Goal: Communication & Community: Answer question/provide support

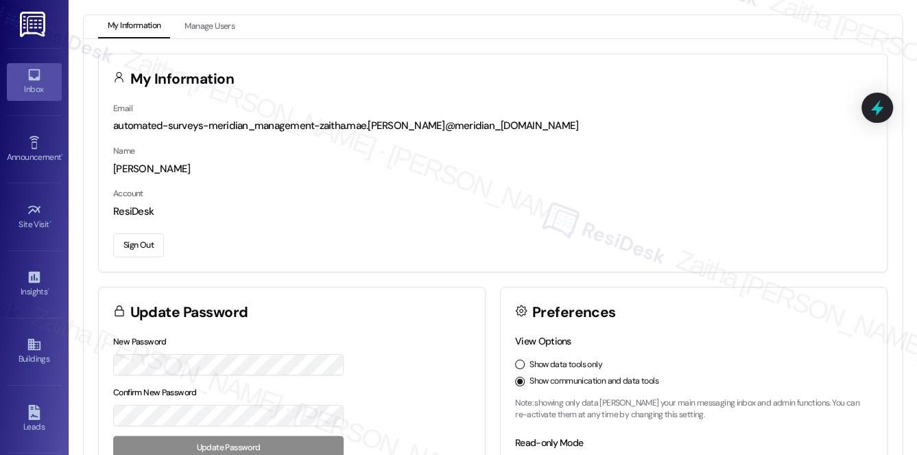
click at [43, 82] on div "Inbox" at bounding box center [34, 89] width 69 height 14
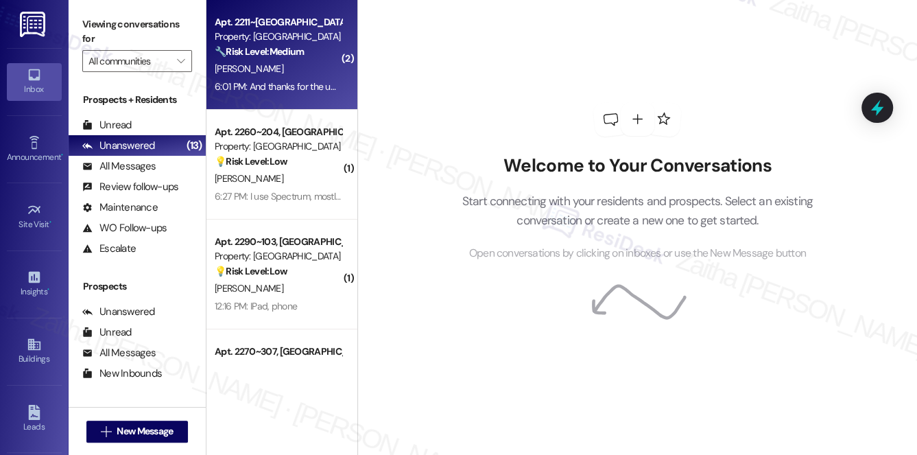
click at [306, 73] on div "[PERSON_NAME]" at bounding box center [278, 68] width 130 height 17
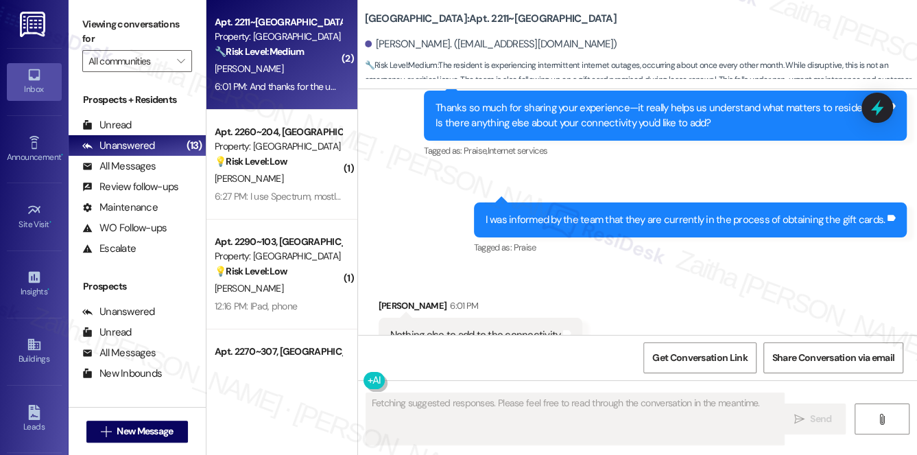
scroll to position [2832, 0]
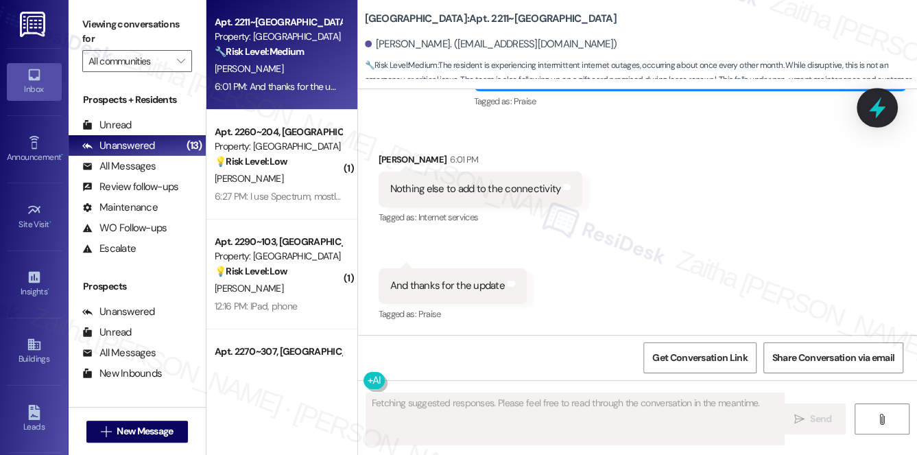
click at [880, 109] on icon at bounding box center [877, 107] width 16 height 21
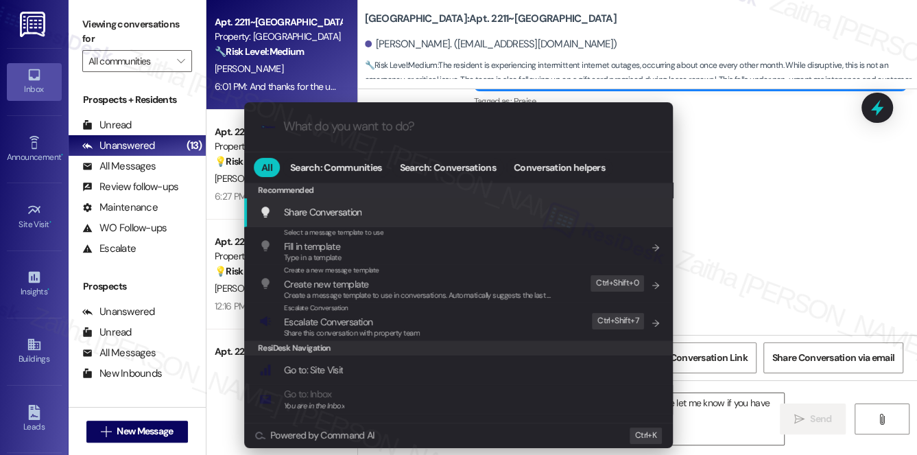
type textarea "Hi {{first_name}}, you're welcome! I'm glad I could provide an update. Please l…"
type input "s"
type textarea "Hi {{first_name}}, you're welcome! I'm glad I could provide an update. Please l…"
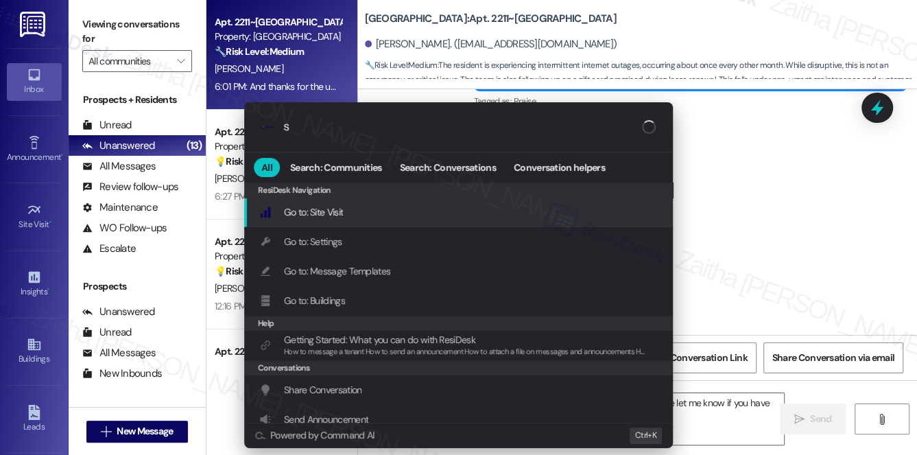
type input "sl"
type textarea "Hi {{first_name}}, you're welcome! I'm glad I could provide an update. Please l…"
type input "sla"
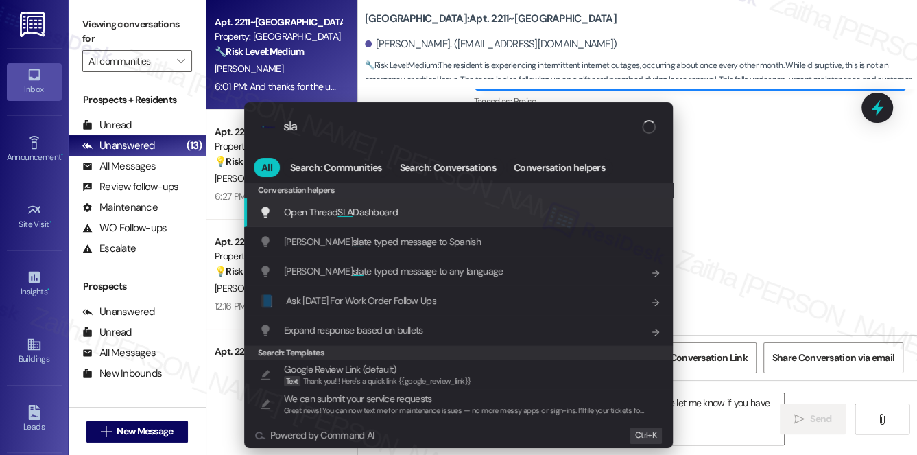
type textarea "Hi {{first_name}}, you're welcome! I'm glad I could provide an update. Please l…"
click at [365, 213] on span "Open Thread SLA Dashboard" at bounding box center [341, 212] width 114 height 12
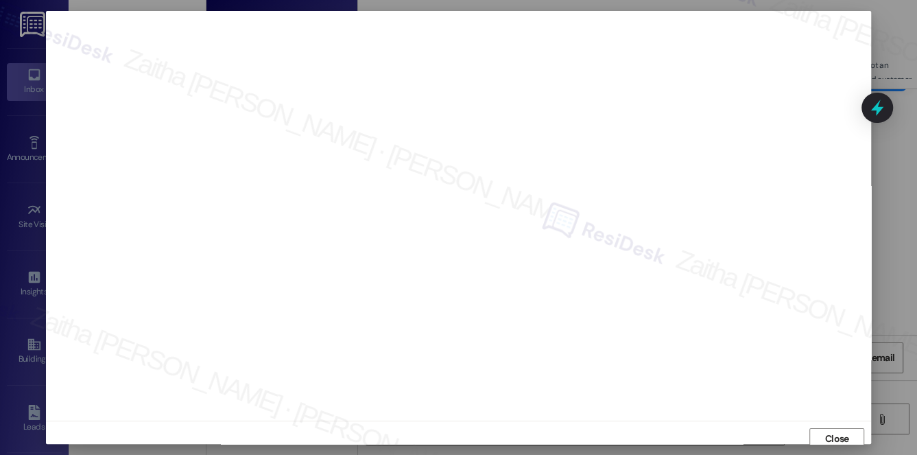
scroll to position [5, 0]
click at [828, 431] on span "Close" at bounding box center [837, 433] width 24 height 14
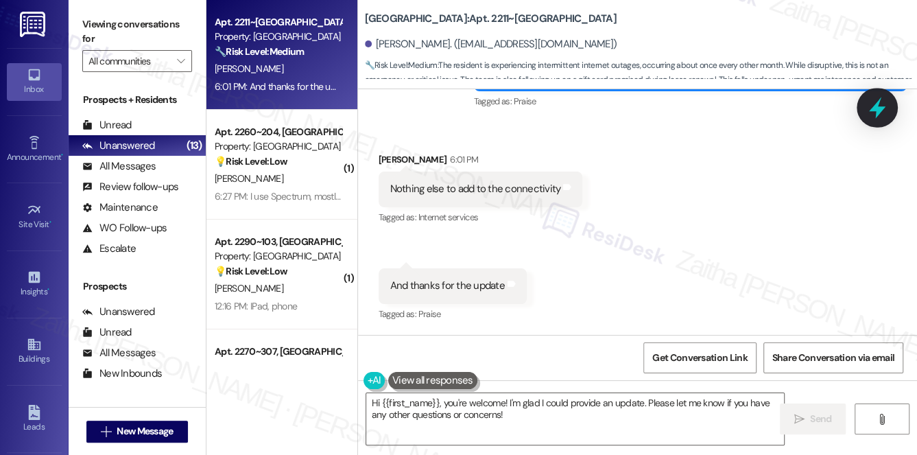
click at [876, 108] on icon at bounding box center [877, 107] width 16 height 21
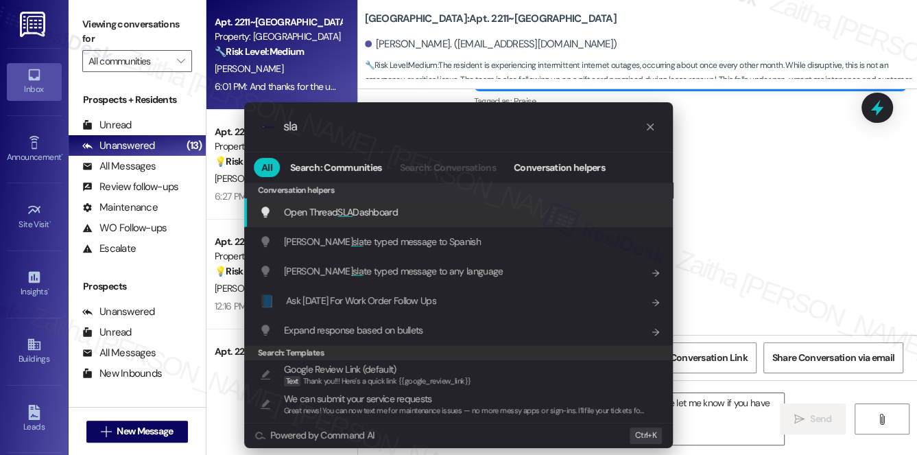
type input "sla"
click at [335, 217] on span "Open Thread SLA Dashboard" at bounding box center [341, 212] width 114 height 12
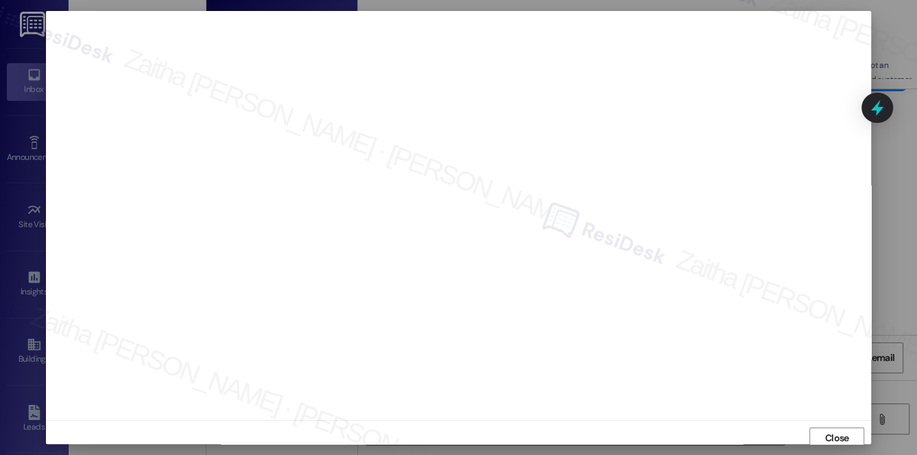
scroll to position [0, 0]
click at [825, 436] on span "Close" at bounding box center [837, 438] width 24 height 14
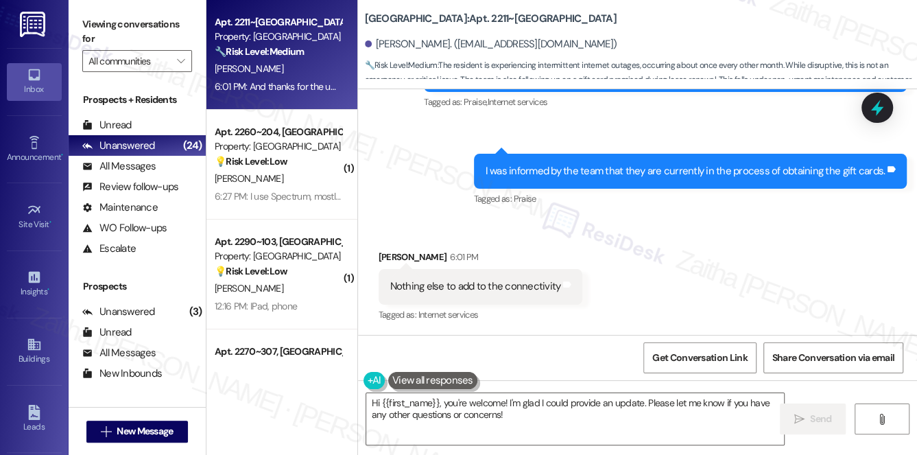
scroll to position [2832, 0]
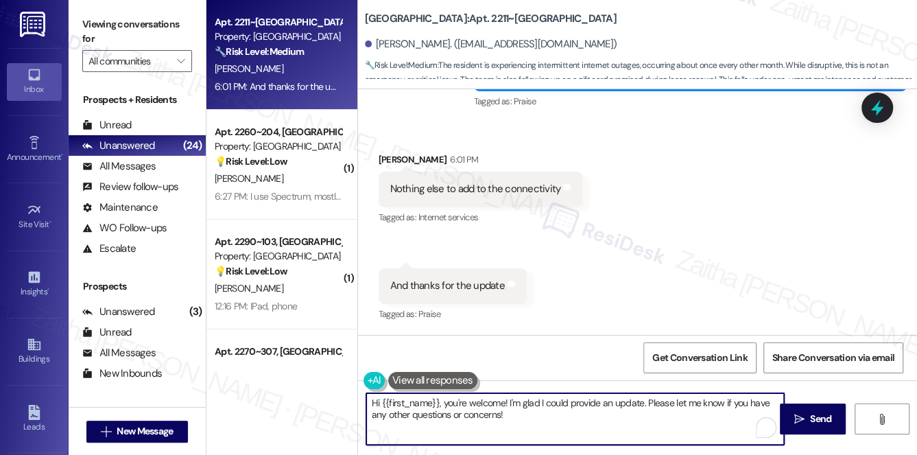
drag, startPoint x: 447, startPoint y: 401, endPoint x: 363, endPoint y: 403, distance: 83.7
click at [363, 403] on div "Hi {{first_name}}, you're welcome! I'm glad I could provide an update. Please l…" at bounding box center [569, 418] width 420 height 53
click at [498, 415] on textarea "You're welcome! I'm glad I could provide an update. Please let me know if you h…" at bounding box center [575, 418] width 418 height 51
drag, startPoint x: 614, startPoint y: 402, endPoint x: 630, endPoint y: 420, distance: 24.3
click at [630, 420] on textarea "You're welcome! I'm glad I could provide an update. Please let me know if you h…" at bounding box center [575, 418] width 418 height 51
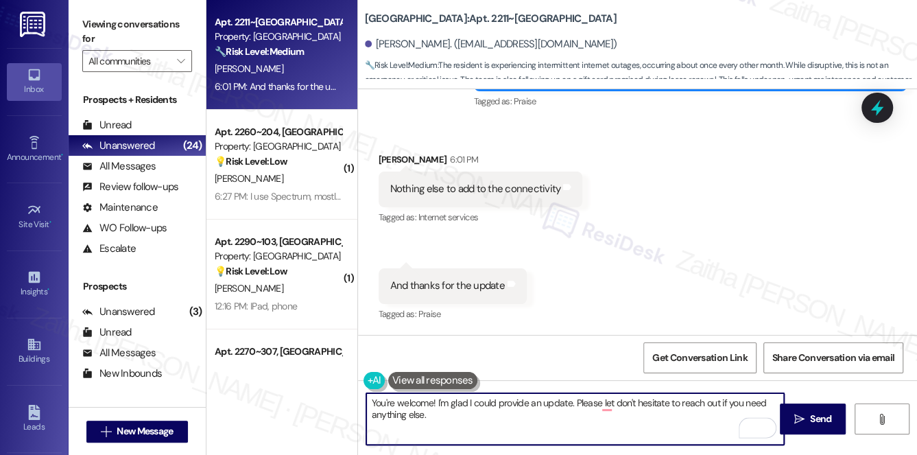
click at [620, 413] on textarea "You're welcome! I'm glad I could provide an update. Please let don't hesitate t…" at bounding box center [575, 418] width 418 height 51
type textarea "You're welcome! I'm glad I could provide an update. Please don't hesitate to re…"
click at [819, 410] on button " Send" at bounding box center [813, 418] width 67 height 31
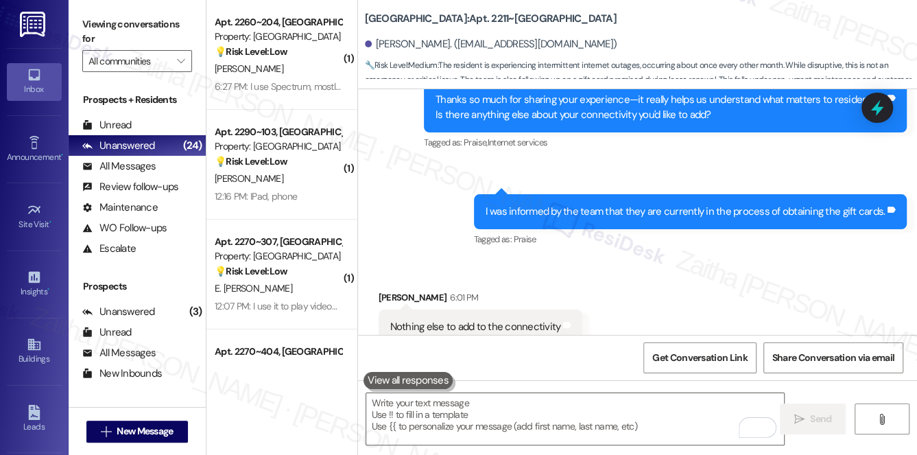
scroll to position [2645, 0]
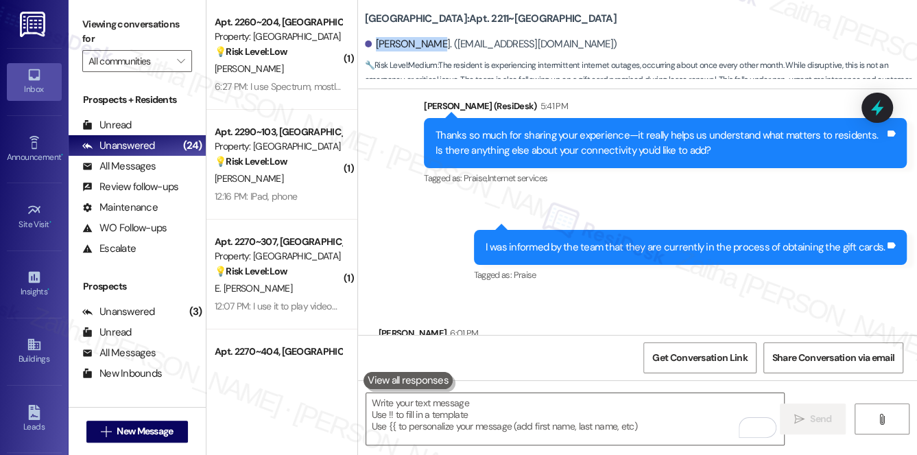
drag, startPoint x: 374, startPoint y: 43, endPoint x: 428, endPoint y: 36, distance: 53.9
click at [428, 36] on div "Sophia Beale. (sophiabeale@outlook.com)" at bounding box center [641, 44] width 552 height 27
copy div "Sophia Beale"
click at [608, 21] on div "Park Canyon: Apt. 2211~301, 1 Park Canyon" at bounding box center [502, 18] width 274 height 17
drag, startPoint x: 445, startPoint y: 16, endPoint x: 483, endPoint y: 12, distance: 38.0
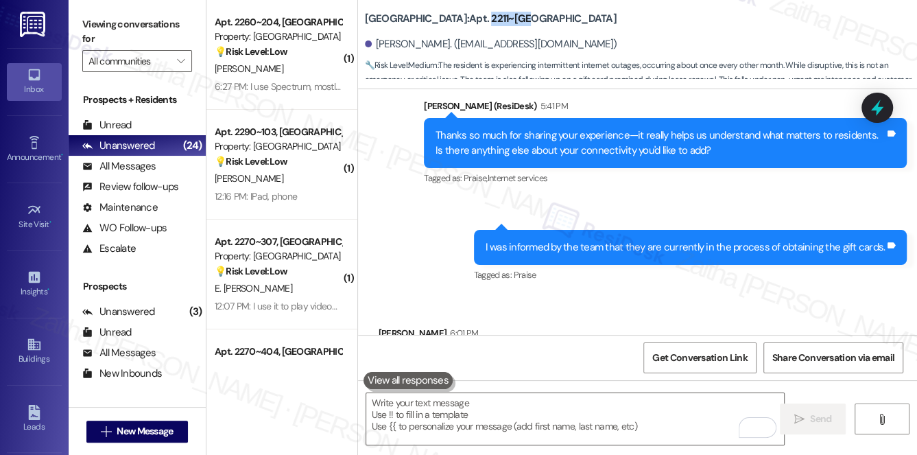
click at [483, 12] on b "Park Canyon: Apt. 2211~301, 1 Park Canyon" at bounding box center [491, 19] width 252 height 14
copy b "2211~301"
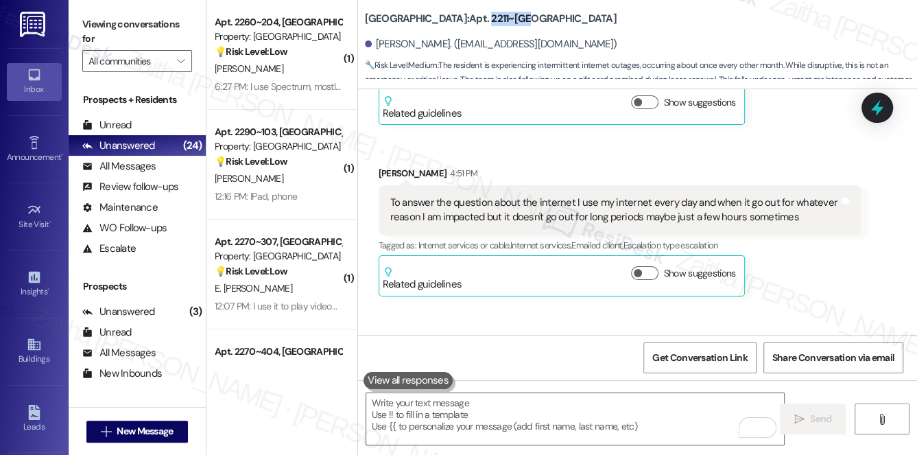
scroll to position [1772, 0]
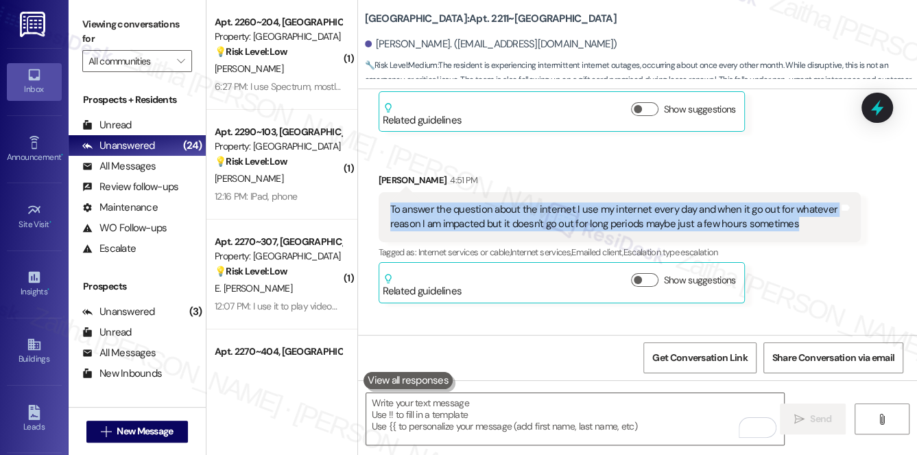
drag, startPoint x: 381, startPoint y: 221, endPoint x: 799, endPoint y: 245, distance: 418.2
click at [799, 242] on div "To answer the question about the internet I use my internet every day and when …" at bounding box center [619, 217] width 483 height 50
copy div "To answer the question about the internet I use my internet every day and when …"
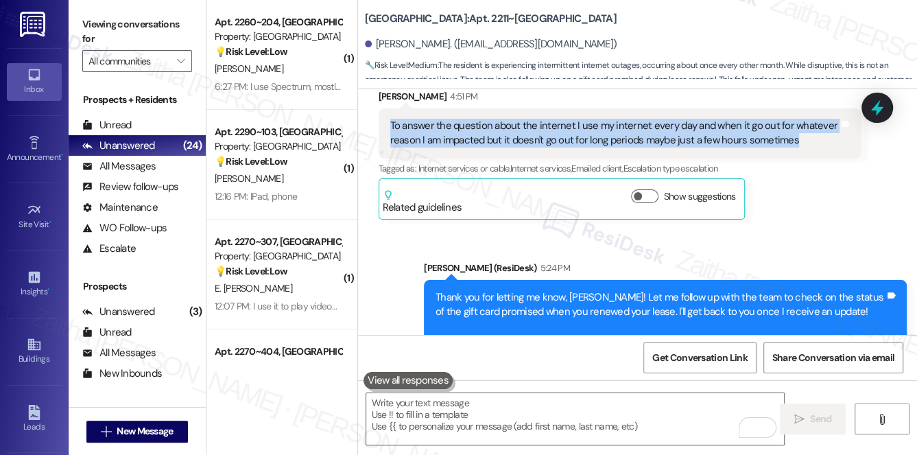
scroll to position [1835, 0]
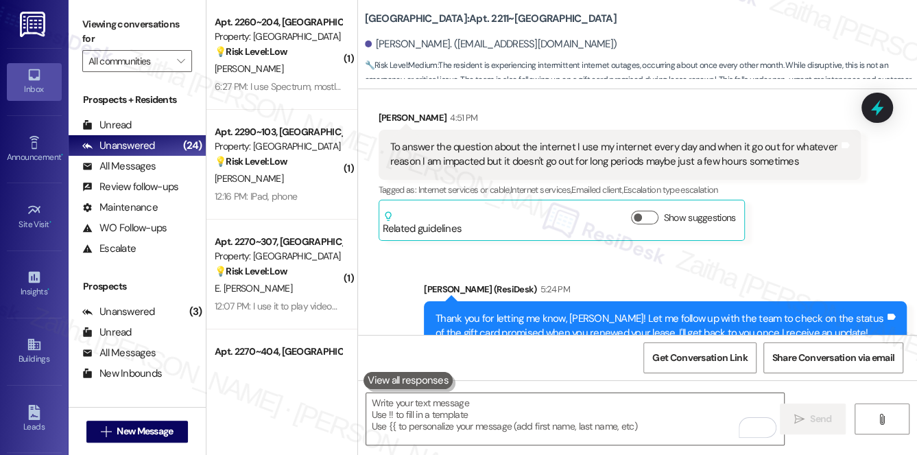
click at [842, 215] on div "Sophia Beale 4:51 PM To answer the question about the internet I use my interne…" at bounding box center [619, 175] width 483 height 130
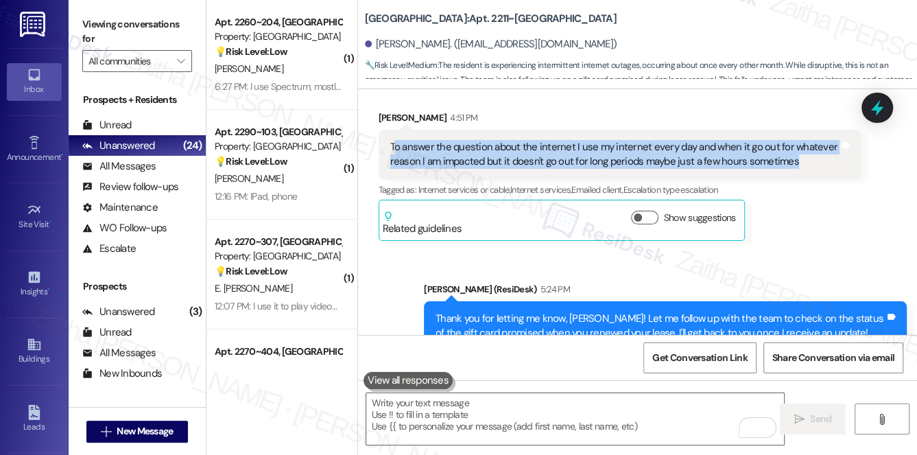
drag, startPoint x: 391, startPoint y: 159, endPoint x: 806, endPoint y: 181, distance: 414.7
click at [806, 169] on div "To answer the question about the internet I use my internet every day and when …" at bounding box center [614, 154] width 449 height 29
copy div "o answer the question about the internet I use my internet every day and when i…"
click at [671, 359] on span "Get Conversation Link" at bounding box center [699, 357] width 95 height 14
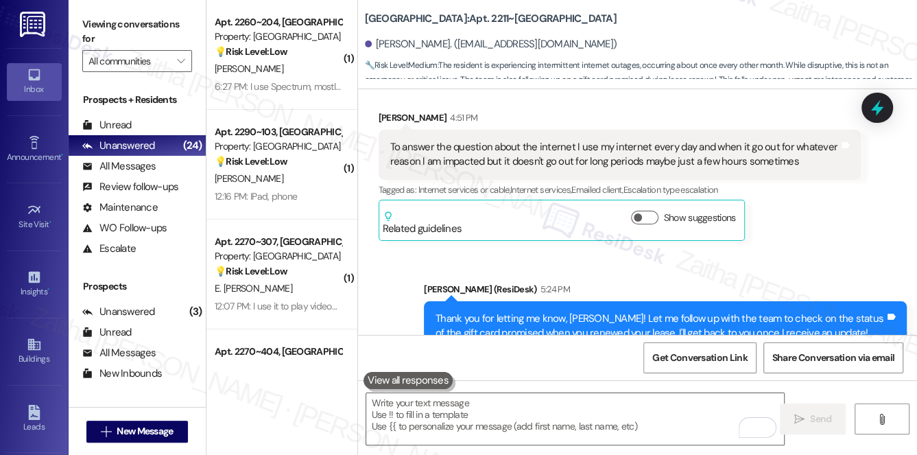
click at [790, 237] on div "Sophia Beale 4:51 PM To answer the question about the internet I use my interne…" at bounding box center [619, 175] width 483 height 130
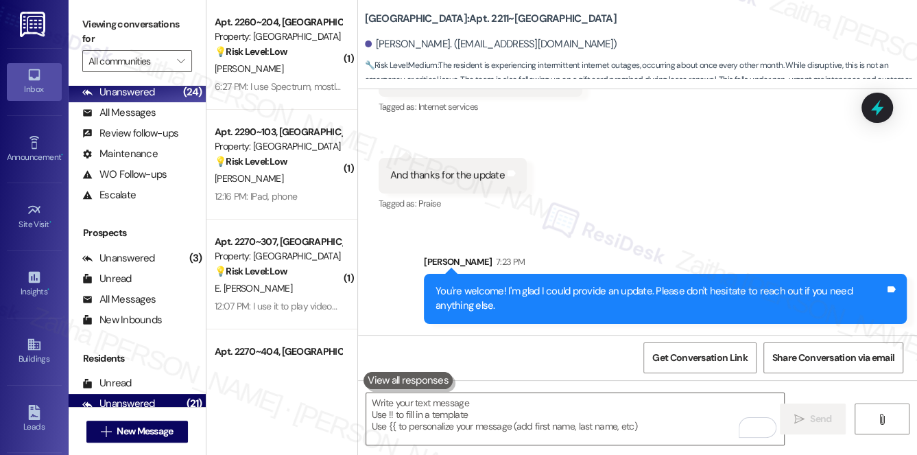
scroll to position [163, 0]
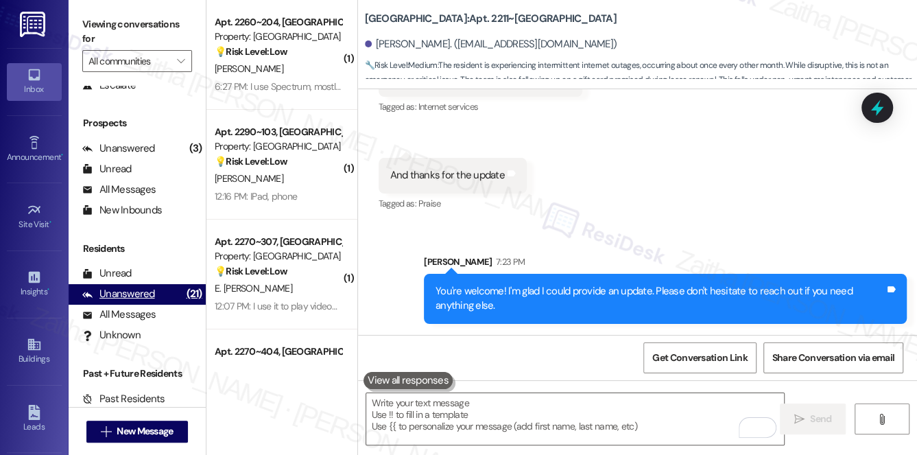
click at [136, 294] on div "Unanswered" at bounding box center [118, 294] width 73 height 14
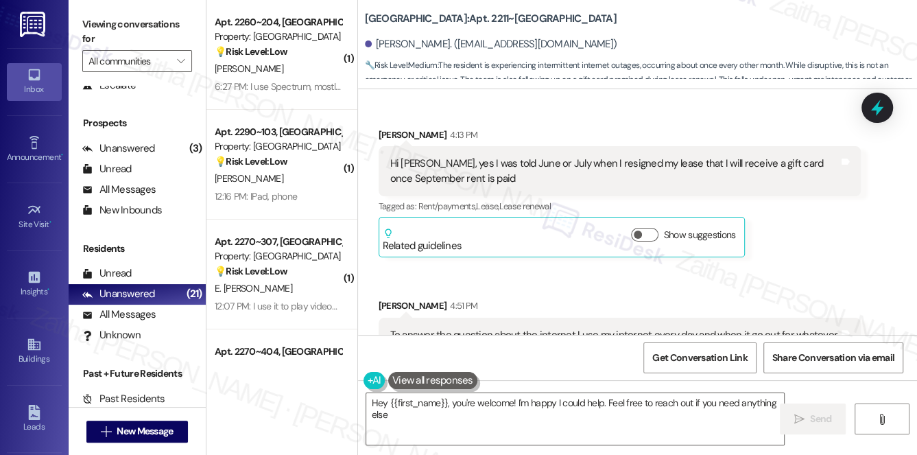
type textarea "Hey {{first_name}}, you're welcome! I'm happy I could help. Feel free to reach …"
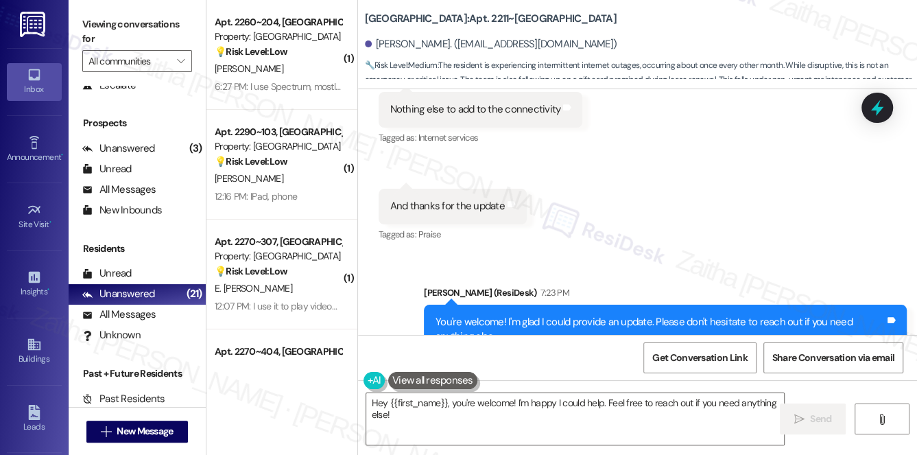
scroll to position [2963, 0]
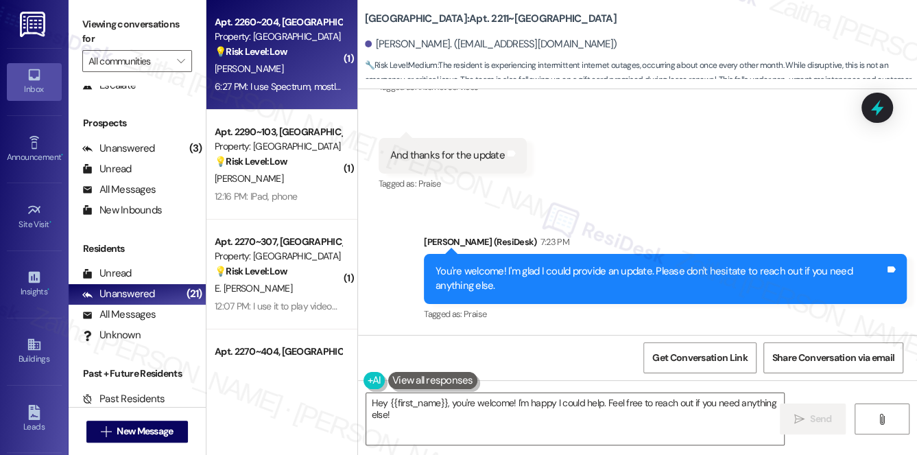
click at [303, 66] on div "J. Cantrell" at bounding box center [278, 68] width 130 height 17
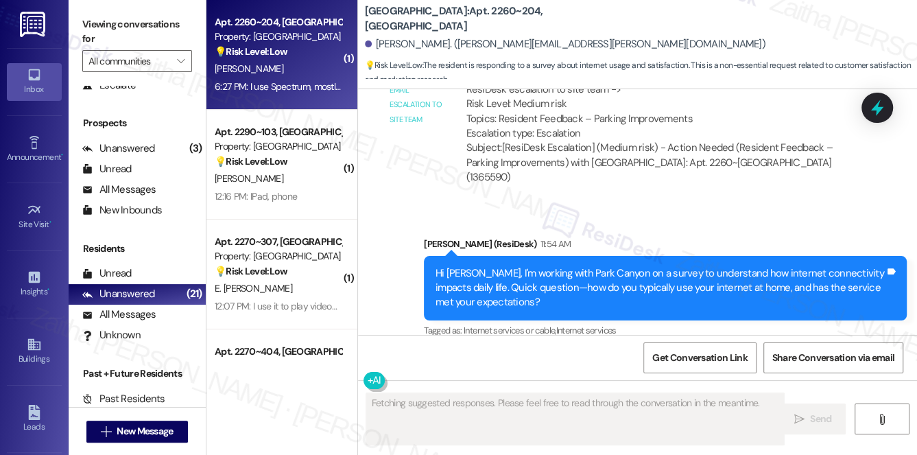
scroll to position [3203, 0]
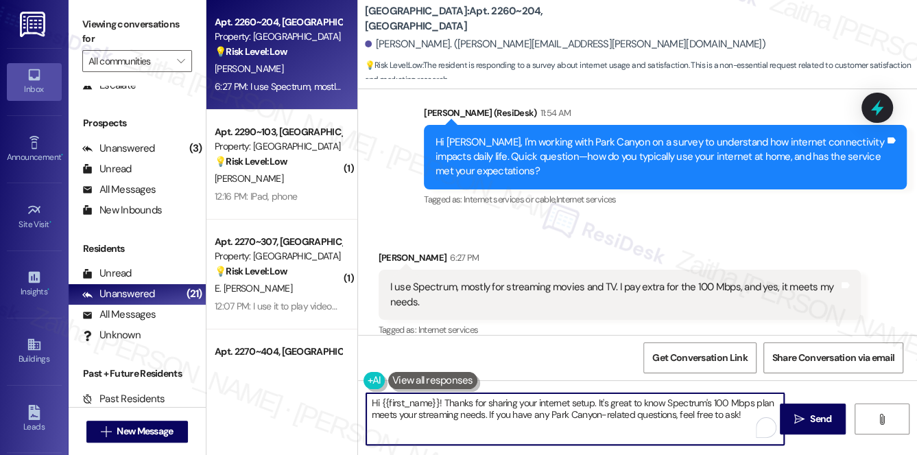
drag, startPoint x: 444, startPoint y: 400, endPoint x: 358, endPoint y: 400, distance: 86.4
click at [359, 400] on div "Hi {{first_name}}! Thanks for sharing your internet setup. It's great to know S…" at bounding box center [569, 418] width 420 height 53
drag, startPoint x: 439, startPoint y: 413, endPoint x: 721, endPoint y: 417, distance: 282.5
click at [721, 417] on textarea "Thanks for sharing your internet setup. It's great to know Spectrum's 100 Mbps …" at bounding box center [575, 418] width 418 height 51
click at [691, 240] on div "Received via SMS Jeremy Cantrell 6:27 PM I use Spectrum, mostly for streaming m…" at bounding box center [619, 295] width 503 height 110
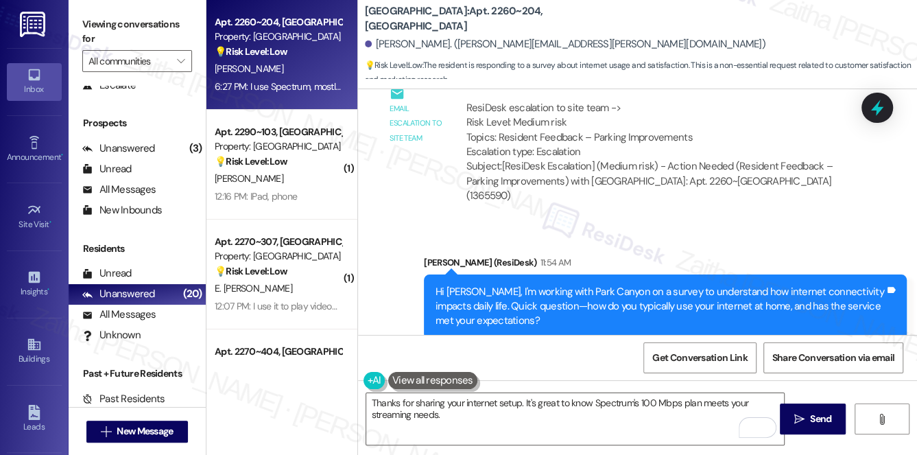
scroll to position [3204, 0]
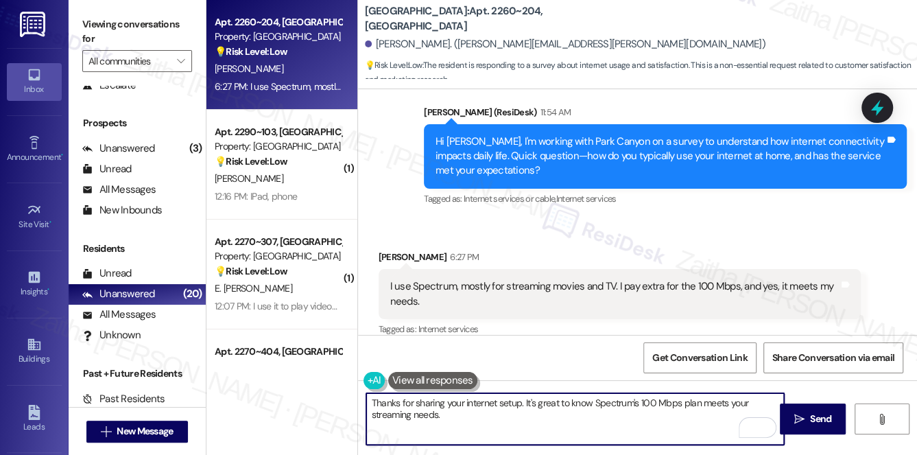
click at [462, 414] on textarea "Thanks for sharing your internet setup. It's great to know Spectrum's 100 Mbps …" at bounding box center [575, 418] width 418 height 51
paste textarea "If enhanced features were available, would you consider paying a little more fo…"
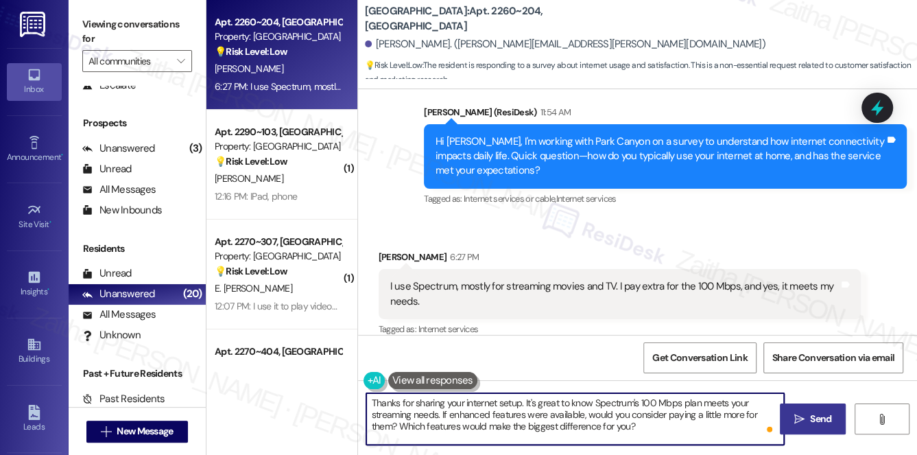
type textarea "Thanks for sharing your internet setup. It's great to know Spectrum's 100 Mbps …"
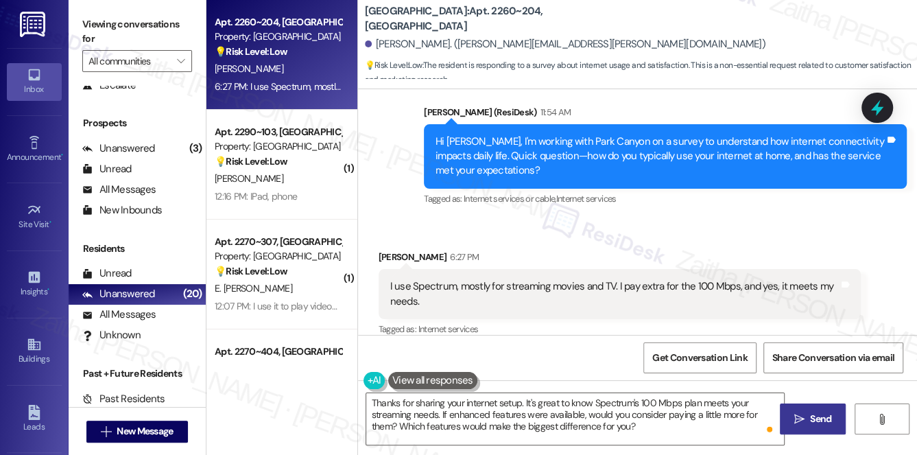
click at [817, 417] on span "Send" at bounding box center [820, 418] width 21 height 14
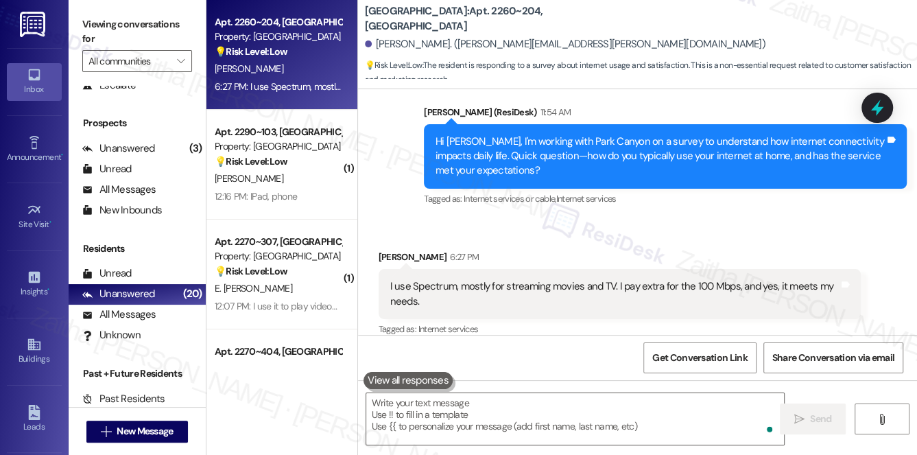
scroll to position [3203, 0]
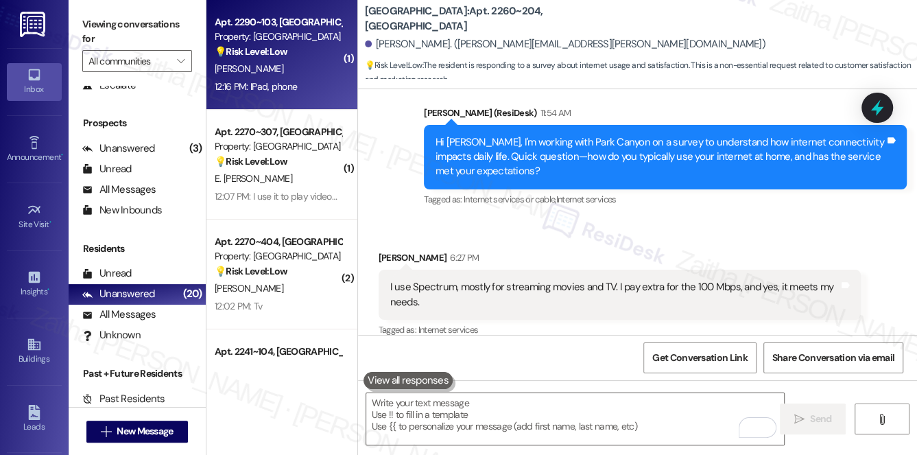
click at [293, 71] on div "C. Mckay" at bounding box center [278, 68] width 130 height 17
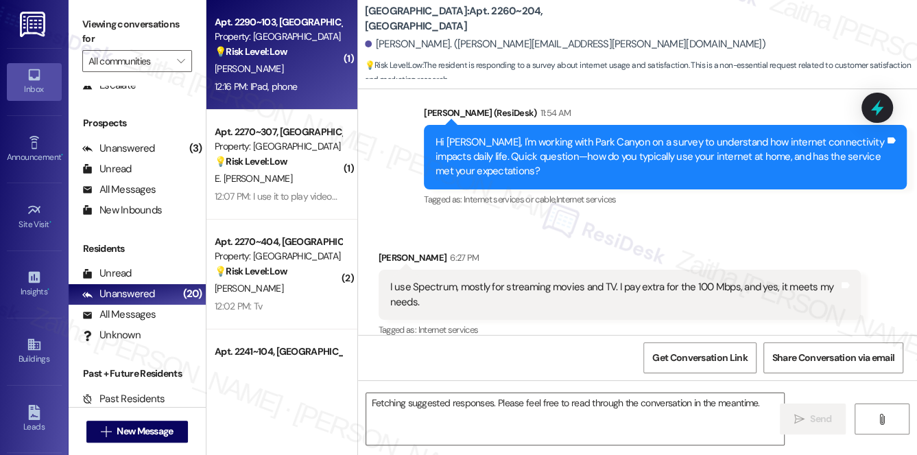
scroll to position [1038, 0]
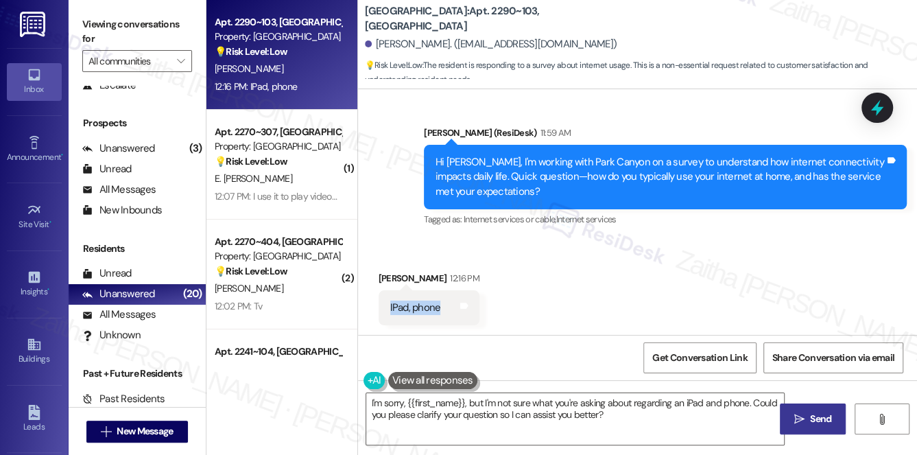
drag, startPoint x: 376, startPoint y: 306, endPoint x: 455, endPoint y: 317, distance: 79.6
click at [455, 317] on div "Received via SMS Carol Mckay 12:16 PM IPad, phone Tags and notes" at bounding box center [428, 298] width 121 height 75
copy div "IPad, phone Tags and notes"
click at [609, 318] on div "Received via SMS Carol Mckay 12:16 PM IPad, phone Tags and notes" at bounding box center [637, 287] width 559 height 95
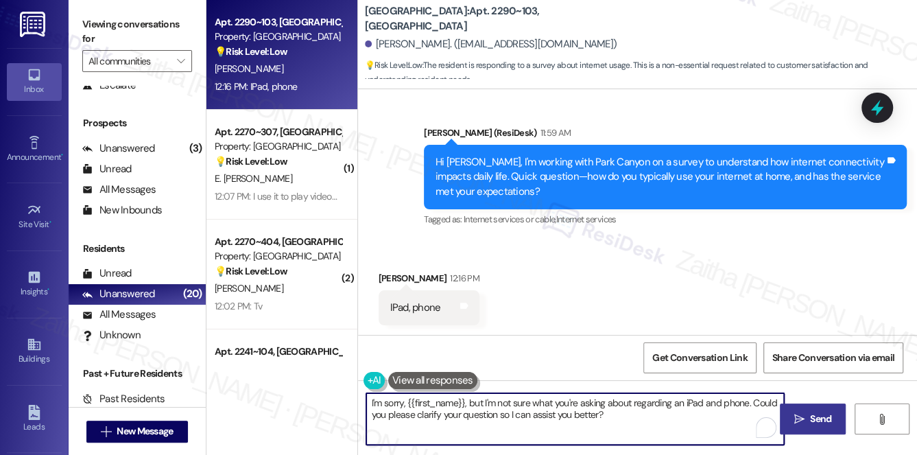
drag, startPoint x: 372, startPoint y: 402, endPoint x: 627, endPoint y: 421, distance: 255.8
click at [627, 421] on textarea "I'm sorry, {{first_name}}, but I'm not sure what you're asking about regarding …" at bounding box center [575, 418] width 418 height 51
type textarea "I"
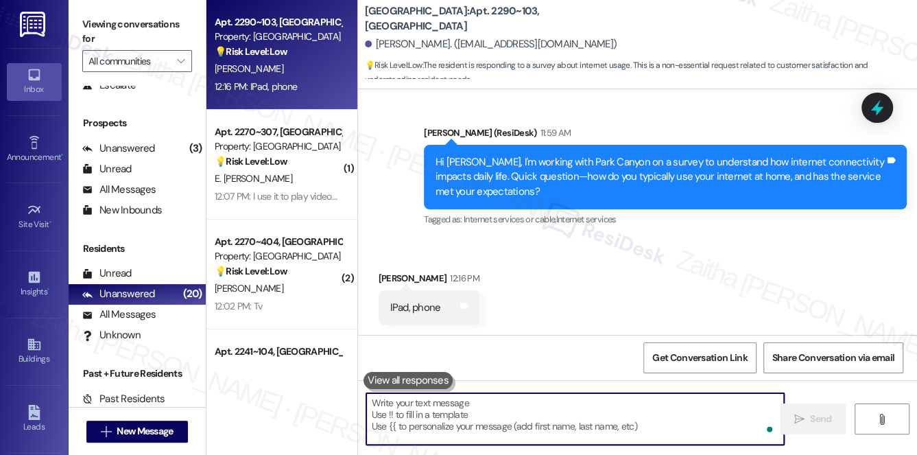
paste textarea "Great, thank you for letting me know you use your iPad and phone most often. Do…"
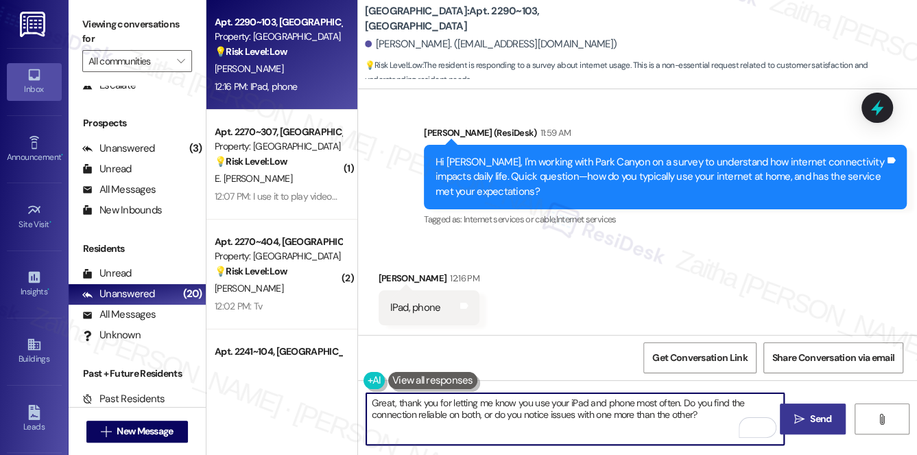
click at [702, 413] on textarea "Great, thank you for letting me know you use your iPad and phone most often. Do…" at bounding box center [575, 418] width 418 height 51
type textarea "Great, thank you for letting me know you use your iPad and phone most often. Do…"
click at [807, 407] on button " Send" at bounding box center [813, 418] width 67 height 31
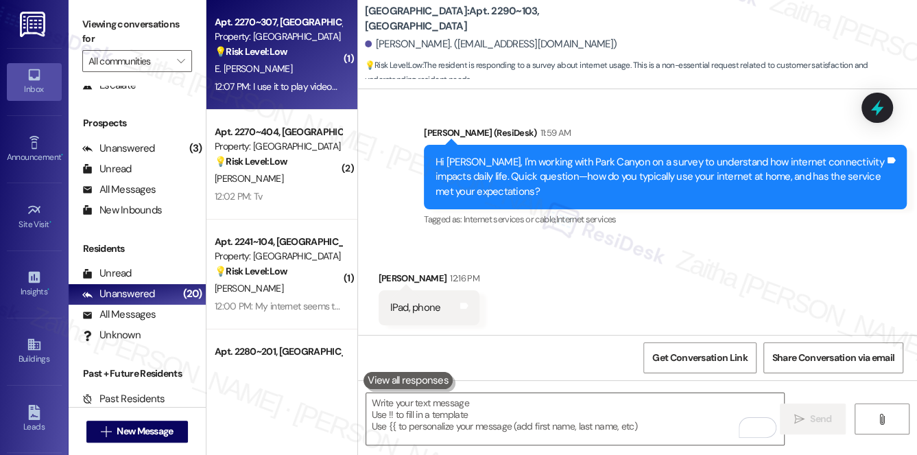
click at [304, 70] on div "E. Juarez Banuelos" at bounding box center [278, 68] width 130 height 17
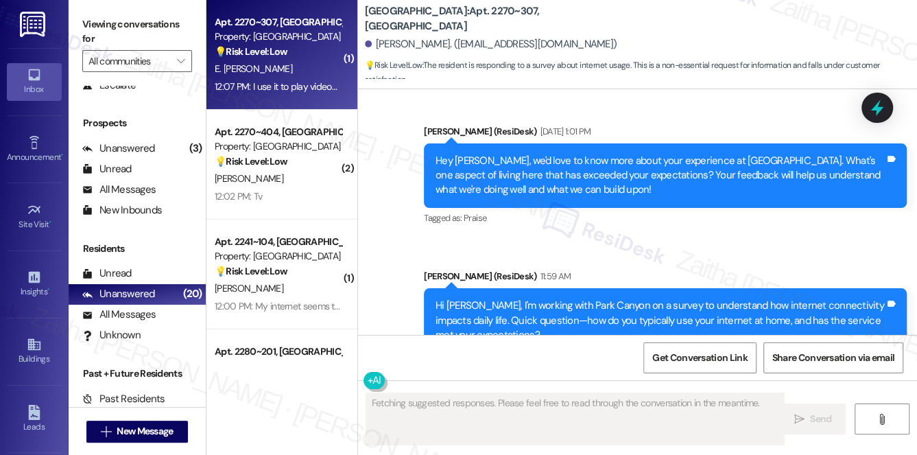
scroll to position [1832, 0]
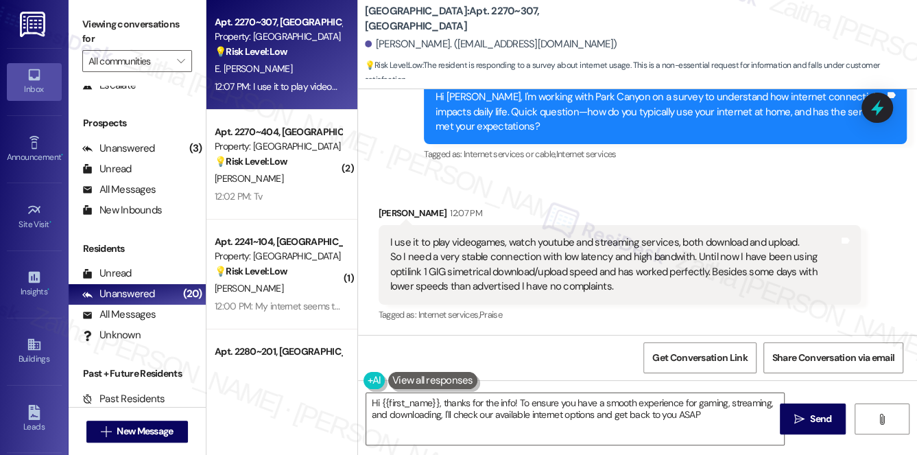
type textarea "Hi {{first_name}}, thanks for the info! To ensure you have a smooth experience …"
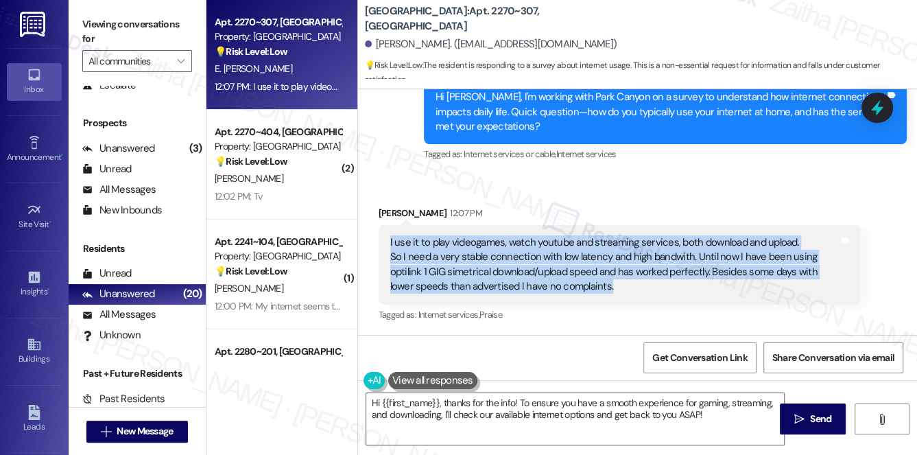
drag, startPoint x: 385, startPoint y: 241, endPoint x: 669, endPoint y: 282, distance: 286.8
click at [669, 282] on div "I use it to play videogames, watch youtube and streaming services, both downloa…" at bounding box center [619, 265] width 483 height 80
copy div "I use it to play videogames, watch youtube and streaming services, both downloa…"
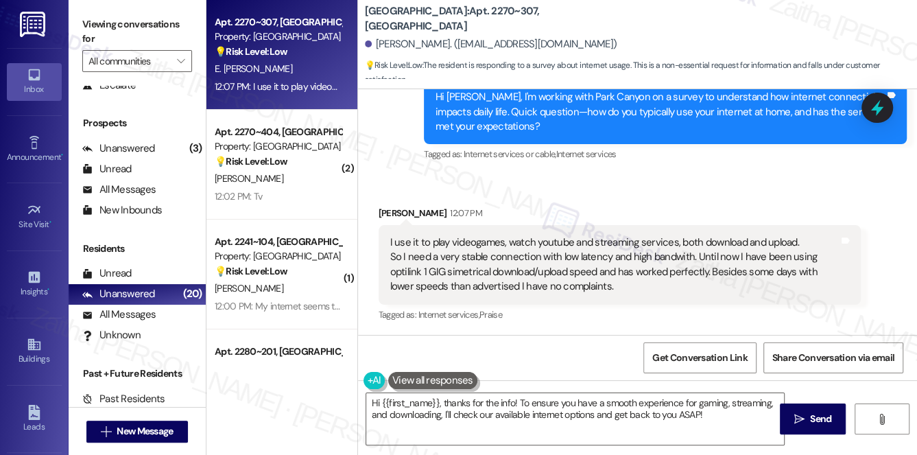
click at [569, 188] on div "Received via SMS Edson Juarez Banuelos 12:07 PM I use it to play videogames, wa…" at bounding box center [637, 255] width 559 height 160
click at [589, 206] on div "Edson Juarez Banuelos 12:07 PM" at bounding box center [619, 215] width 483 height 19
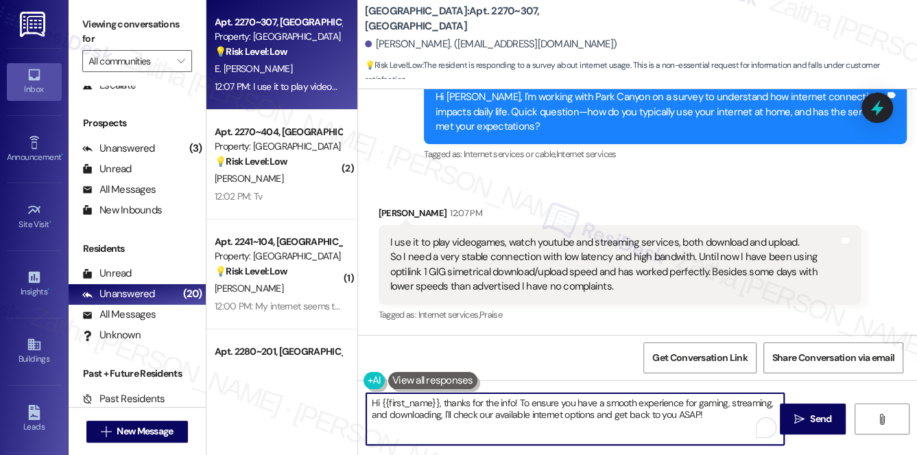
drag, startPoint x: 369, startPoint y: 400, endPoint x: 713, endPoint y: 415, distance: 344.5
click at [713, 415] on textarea "Hi {{first_name}}, thanks for the info! To ensure you have a smooth experience …" at bounding box center [575, 418] width 418 height 51
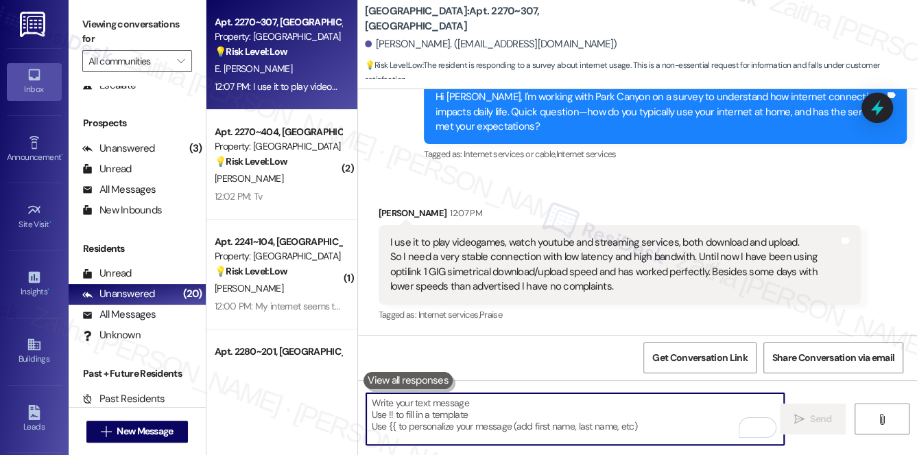
paste textarea "Thank you for sharing that detailed feedback. It’s great to hear Optilink has w…"
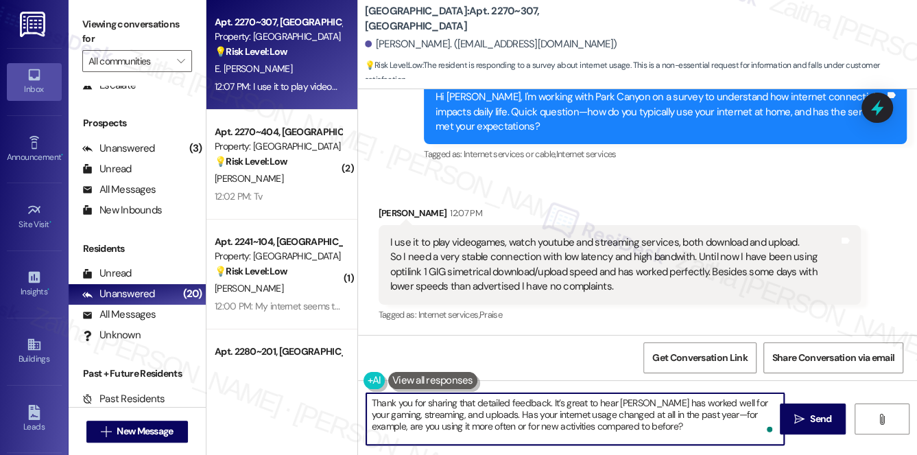
click at [387, 202] on div "Received via SMS Edson Juarez Banuelos 12:07 PM I use it to play videogames, wa…" at bounding box center [619, 264] width 503 height 139
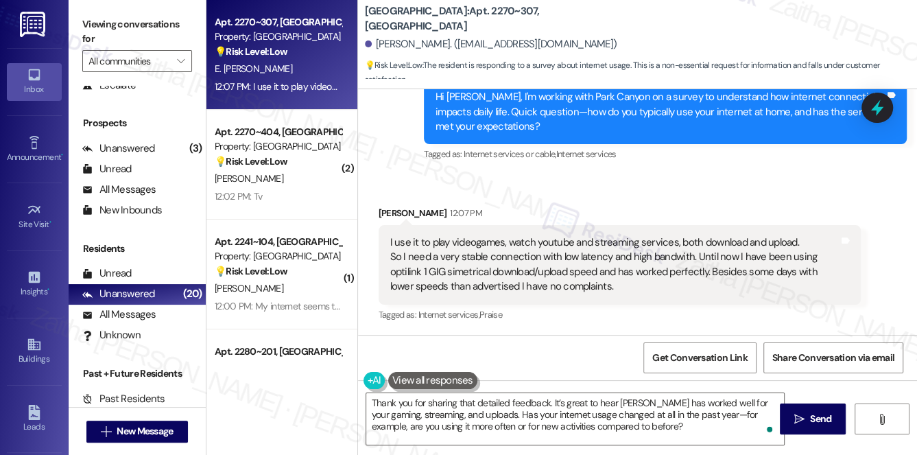
click at [389, 212] on div "Edson Juarez Banuelos 12:07 PM" at bounding box center [619, 215] width 483 height 19
copy div "Edson"
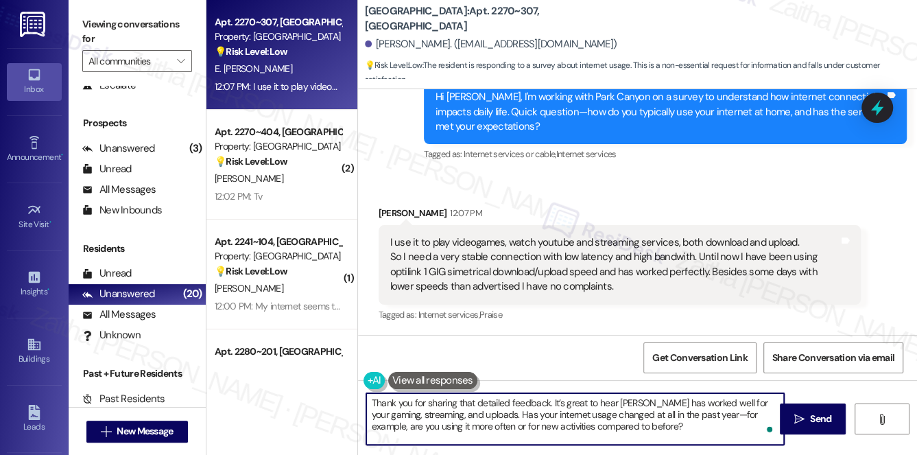
click at [546, 402] on textarea "Thank you for sharing that detailed feedback. It’s great to hear Optilink has w…" at bounding box center [575, 418] width 418 height 51
paste textarea "Edson"
type textarea "Thank you for sharing that detailed feedback, Edson. It’s great to hear Optilin…"
drag, startPoint x: 817, startPoint y: 421, endPoint x: 801, endPoint y: 413, distance: 18.4
click at [817, 421] on span "Send" at bounding box center [820, 418] width 21 height 14
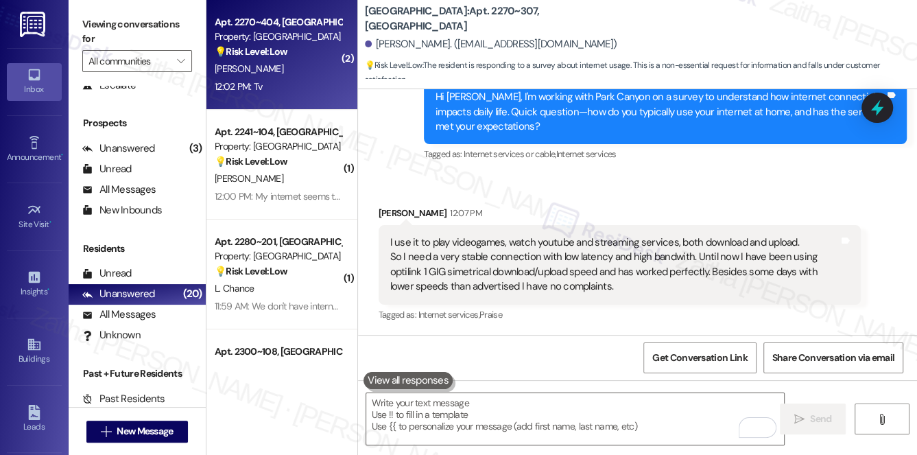
click at [287, 72] on div "H. Martin" at bounding box center [278, 68] width 130 height 17
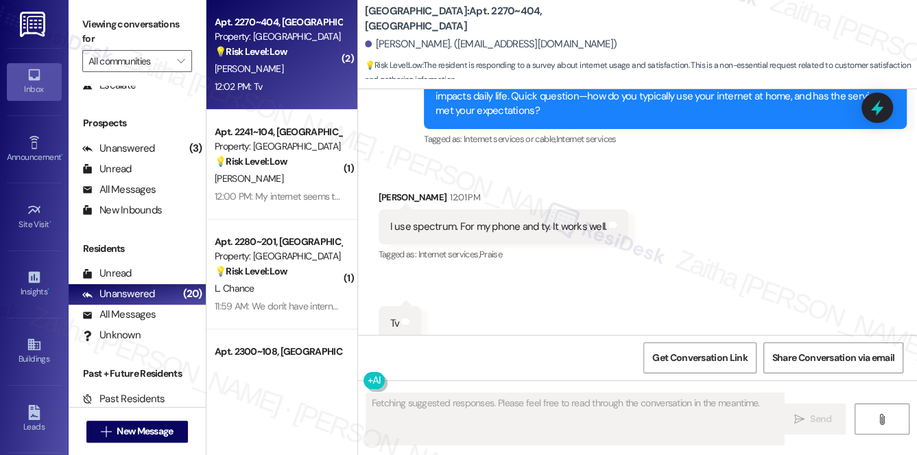
scroll to position [2269, 0]
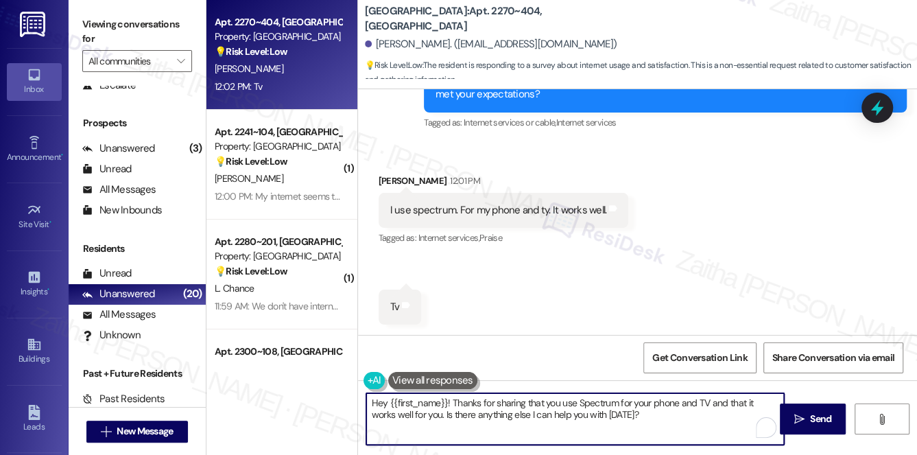
drag, startPoint x: 450, startPoint y: 397, endPoint x: 354, endPoint y: 394, distance: 95.4
click at [354, 395] on div "Apt. 2270~404, 1 Park Canyon Property: Park Canyon 💡 Risk Level: Low The reside…" at bounding box center [561, 227] width 710 height 455
drag, startPoint x: 746, startPoint y: 403, endPoint x: 741, endPoint y: 421, distance: 18.5
click at [741, 421] on div "Thanks for sharing that you use Spectrum for your phone and TV, and that it wor…" at bounding box center [575, 418] width 420 height 53
type textarea "Thanks for sharing that you use Spectrum for your phone and TV, and that it wor…"
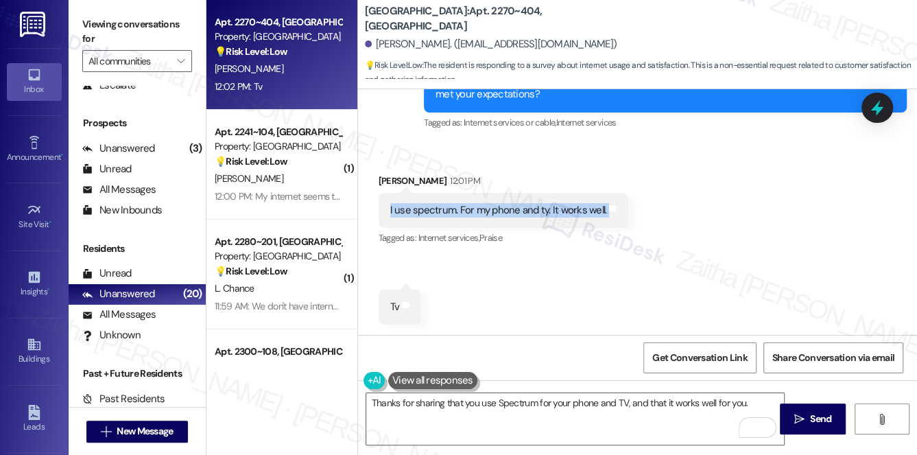
drag, startPoint x: 371, startPoint y: 207, endPoint x: 632, endPoint y: 216, distance: 261.4
click at [632, 216] on div "Received via SMS Hayden Martin 12:01 PM I use spectrum. For my phone and ty. It…" at bounding box center [503, 210] width 271 height 95
copy div "I use spectrum. For my phone and ty. It works well. Tags and notes"
click at [590, 287] on div "Received via SMS Hayden Martin 12:01 PM I use spectrum. For my phone and ty. It…" at bounding box center [637, 239] width 559 height 192
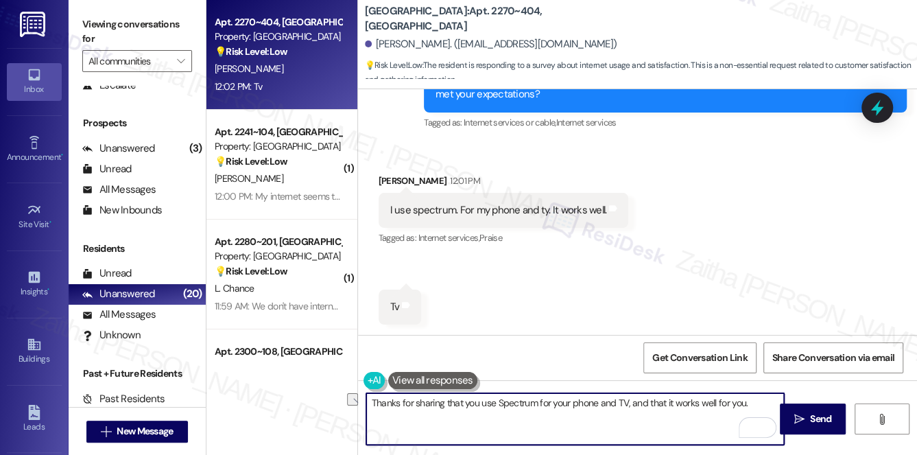
drag, startPoint x: 368, startPoint y: 402, endPoint x: 747, endPoint y: 440, distance: 381.0
click at [747, 440] on textarea "Thanks for sharing that you use Spectrum for your phone and TV, and that it wor…" at bounding box center [575, 418] width 418 height 51
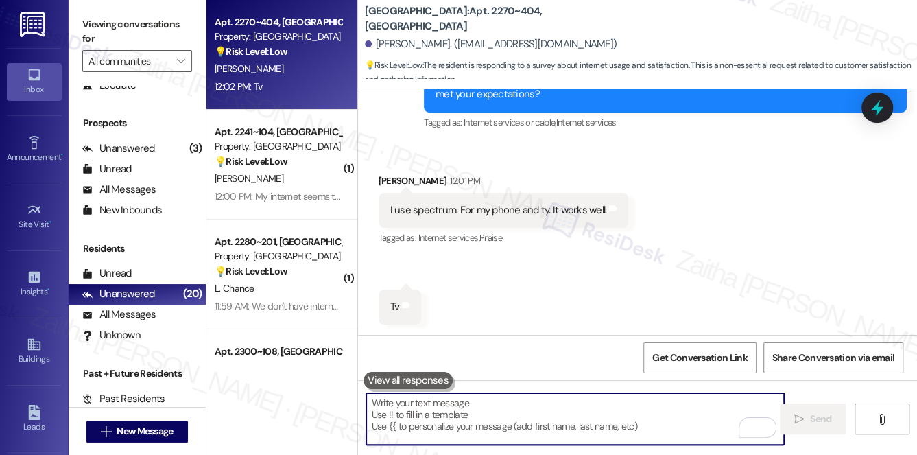
paste textarea "Thank you for sharing that, {{first_name}}. I’m glad to hear Spectrum has been …"
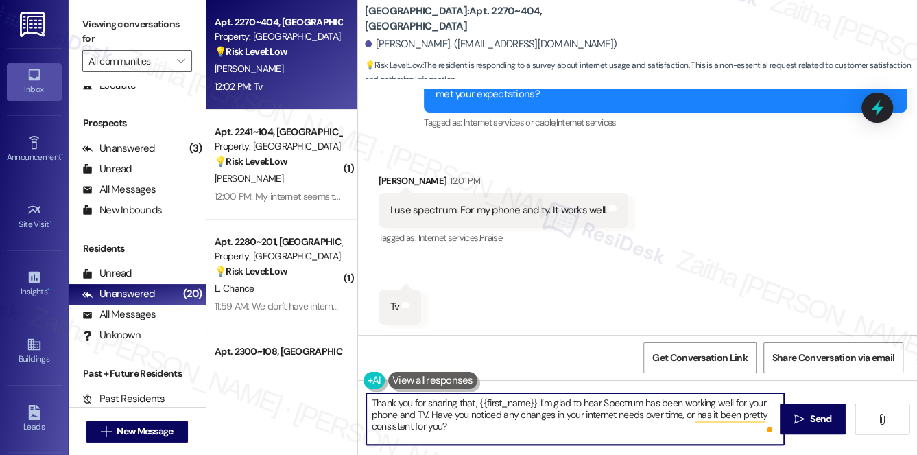
type textarea "Thank you for sharing that, {{first_name}}. I’m glad to hear Spectrum has been …"
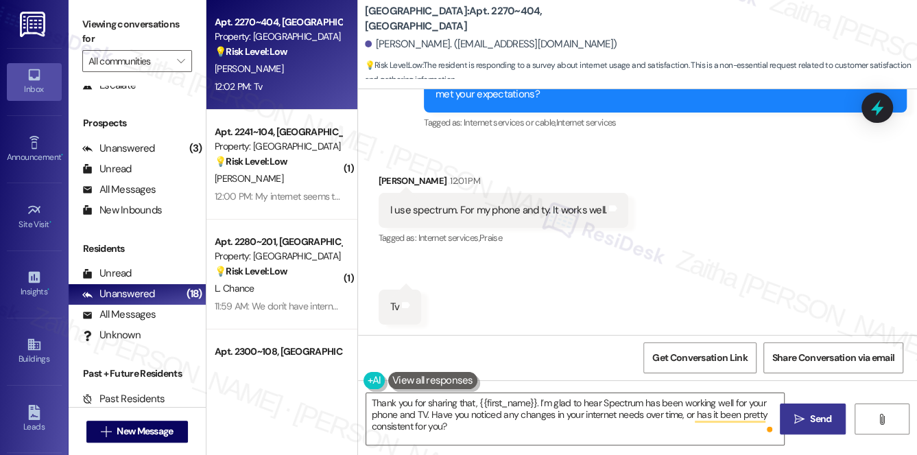
click at [812, 419] on span "Send" at bounding box center [820, 418] width 21 height 14
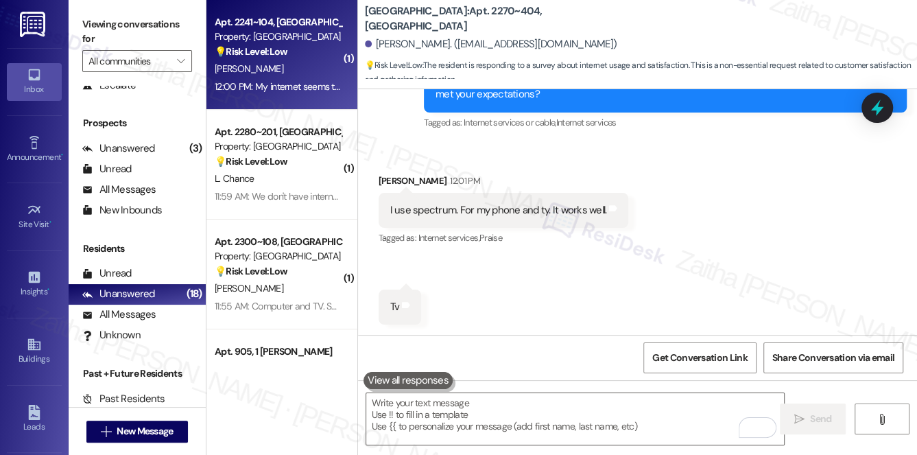
click at [294, 60] on div "G. Jackson" at bounding box center [278, 68] width 130 height 17
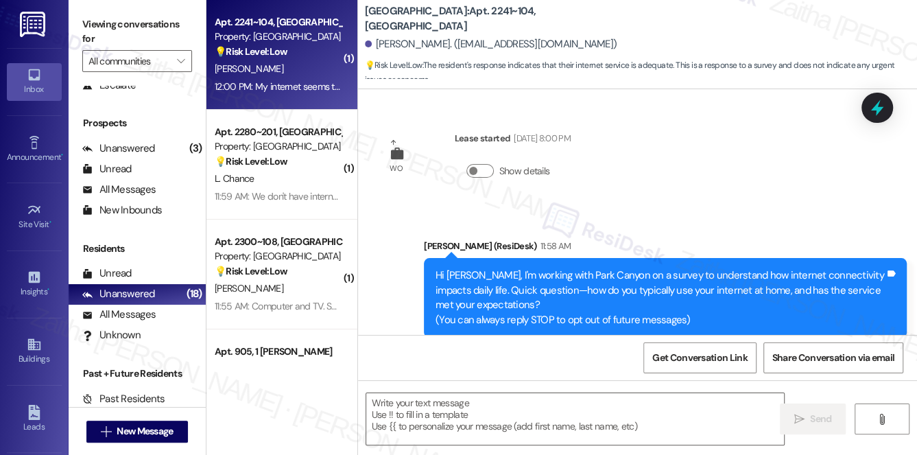
scroll to position [148, 0]
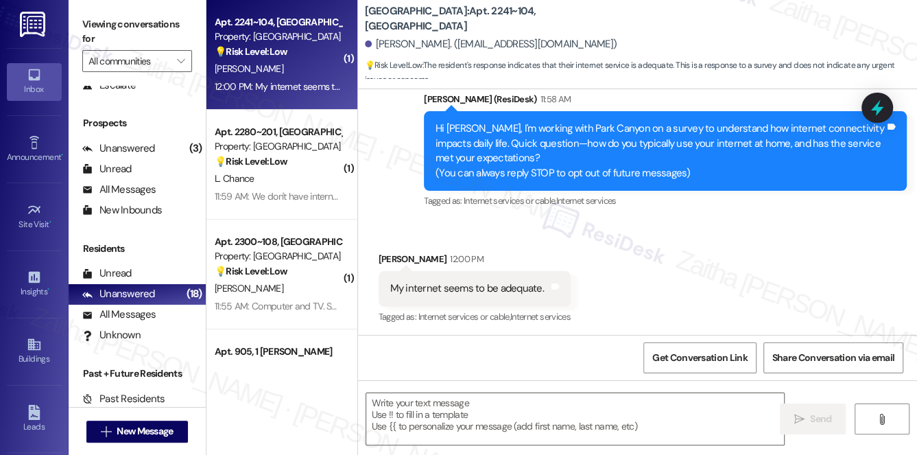
type textarea "Fetching suggested responses. Please feel free to read through the conversation…"
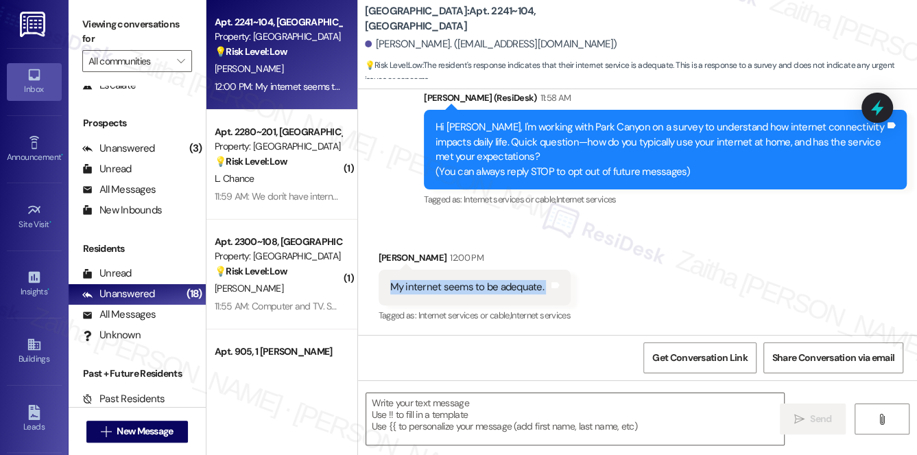
drag, startPoint x: 382, startPoint y: 284, endPoint x: 548, endPoint y: 293, distance: 166.9
click at [548, 293] on div "My internet seems to be adequate. Tags and notes" at bounding box center [474, 286] width 192 height 35
copy div "My internet seems to be adequate. Tags and notes"
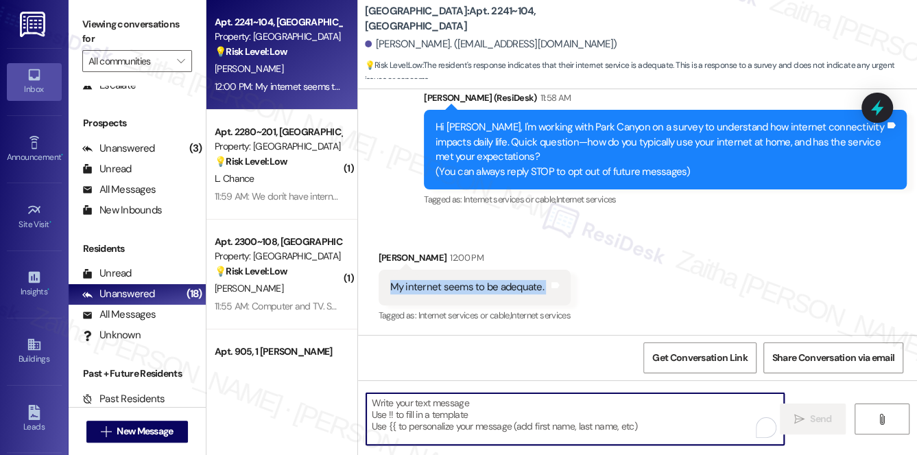
click at [433, 407] on textarea "To enrich screen reader interactions, please activate Accessibility in Grammarl…" at bounding box center [575, 418] width 418 height 51
paste textarea "Thank you for sharing that, {{first_name}}. I’m glad to hear your internet seem…"
type textarea "Thank you for sharing that, {{first_name}}. I’m glad to hear your internet seem…"
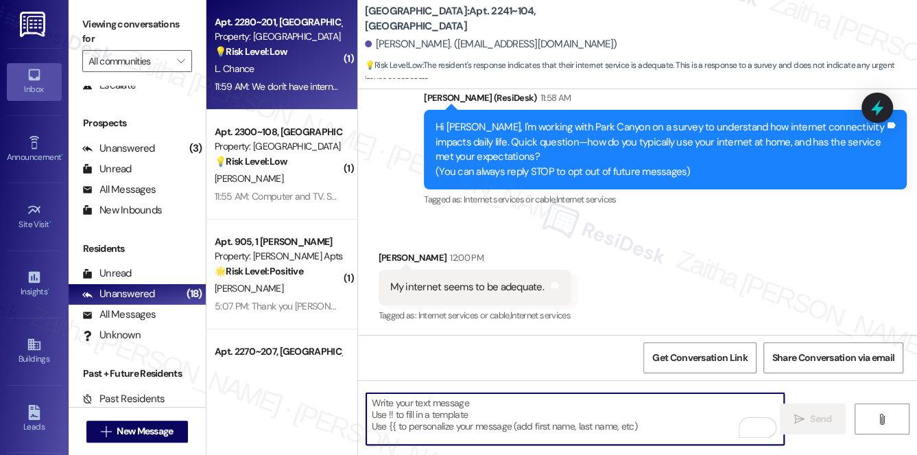
click at [289, 60] on div "L. Chance" at bounding box center [278, 68] width 130 height 17
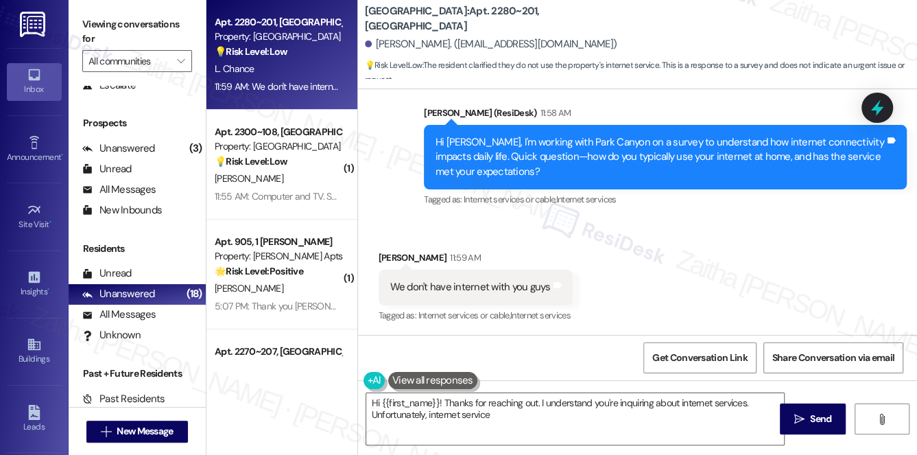
scroll to position [1969, 0]
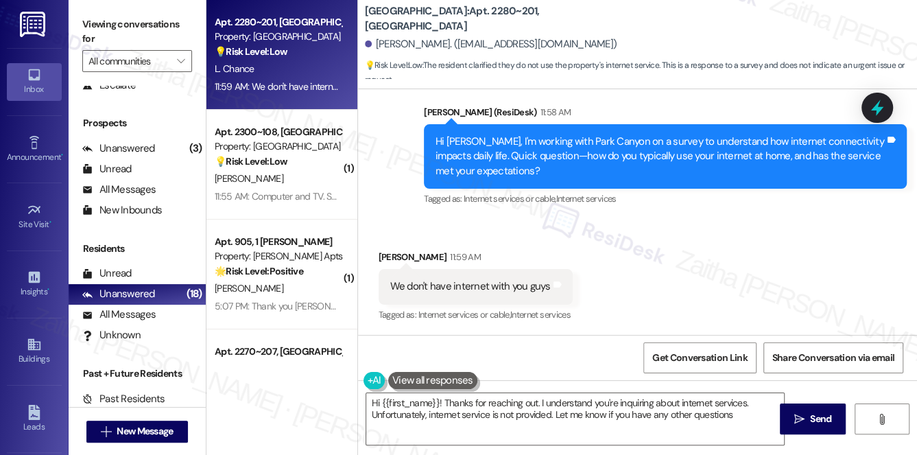
type textarea "Hi {{first_name}}! Thanks for reaching out. I understand you're inquiring about…"
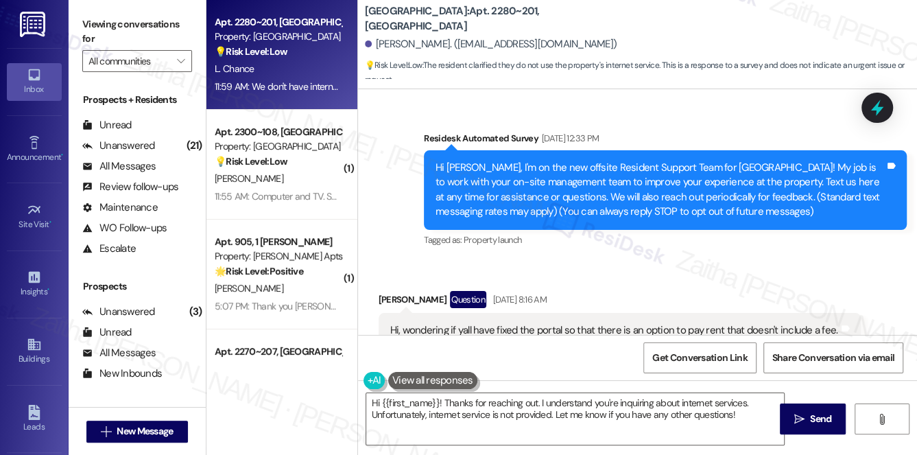
scroll to position [1969, 0]
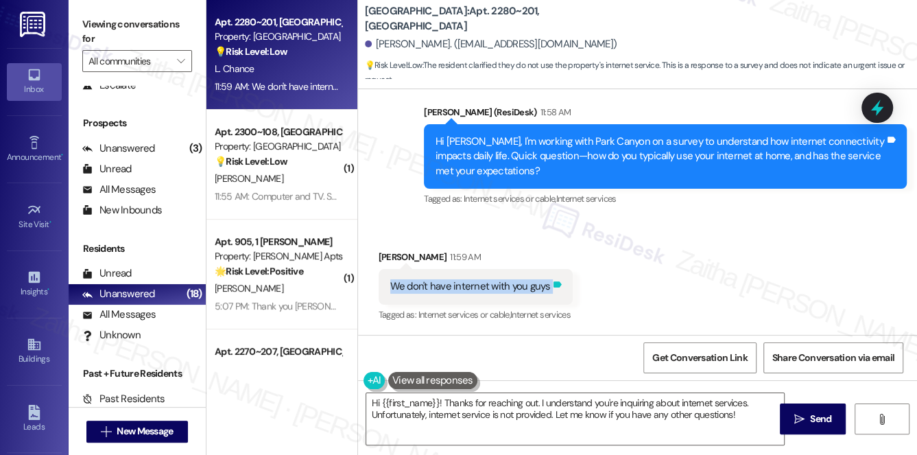
drag, startPoint x: 381, startPoint y: 283, endPoint x: 562, endPoint y: 293, distance: 180.6
click at [562, 293] on div "We don't have internet with you guys Tags and notes" at bounding box center [475, 286] width 194 height 35
copy div "We don't have internet with you guys Tags and notes"
click at [684, 270] on div "Received via SMS [PERSON_NAME] Chance 11:59 AM We don't have internet with you …" at bounding box center [637, 277] width 559 height 116
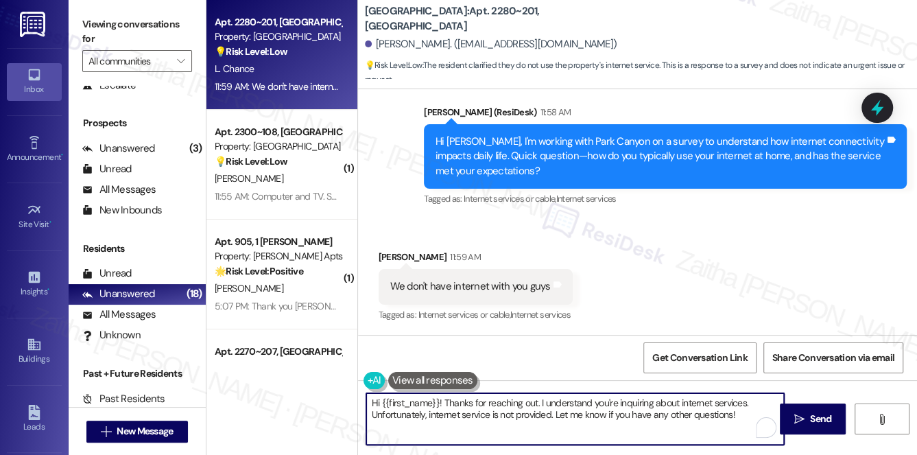
drag, startPoint x: 372, startPoint y: 402, endPoint x: 751, endPoint y: 430, distance: 380.2
click at [749, 431] on textarea "Hi {{first_name}}! Thanks for reaching out. I understand you're inquiring about…" at bounding box center [575, 418] width 418 height 51
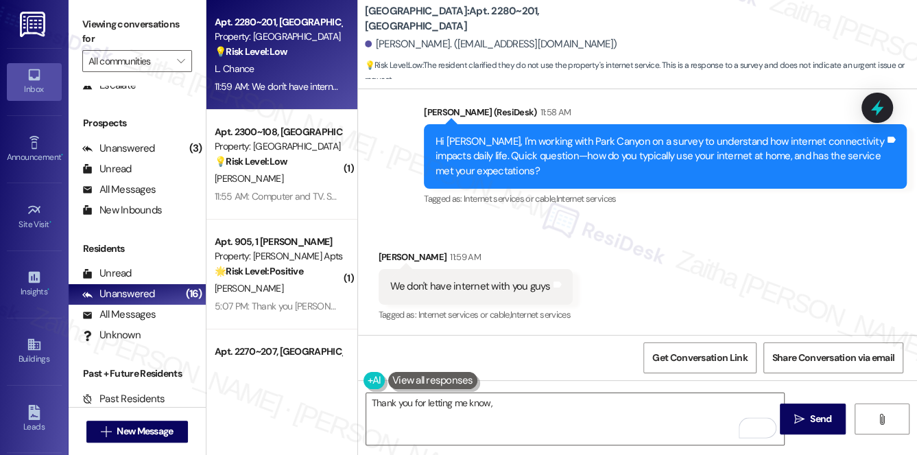
click at [387, 254] on div "[PERSON_NAME] Chance 11:59 AM" at bounding box center [475, 259] width 194 height 19
copy div "[PERSON_NAME]"
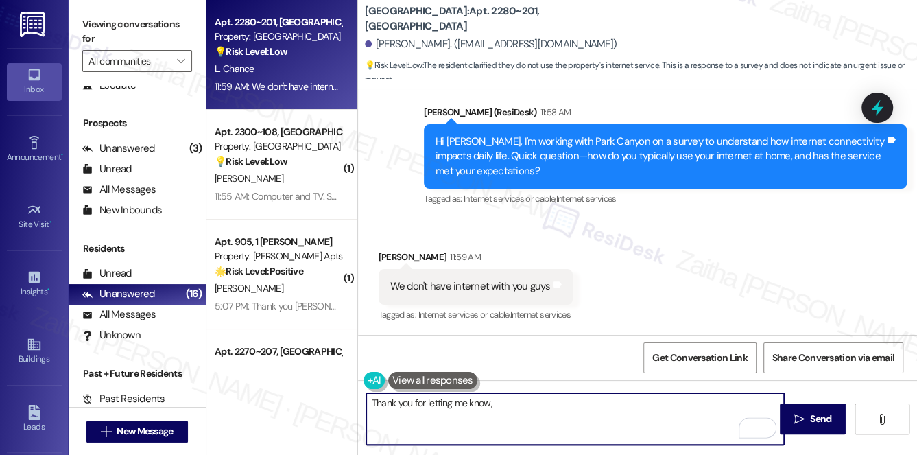
click at [530, 400] on textarea "Thank you for letting me know," at bounding box center [575, 418] width 418 height 51
paste textarea "[PERSON_NAME]"
paste textarea "could you share how your current service has been working for you so far?"
click at [561, 402] on textarea "Thank you for letting me know, [PERSON_NAME]. Could you share how your current …" at bounding box center [575, 418] width 418 height 51
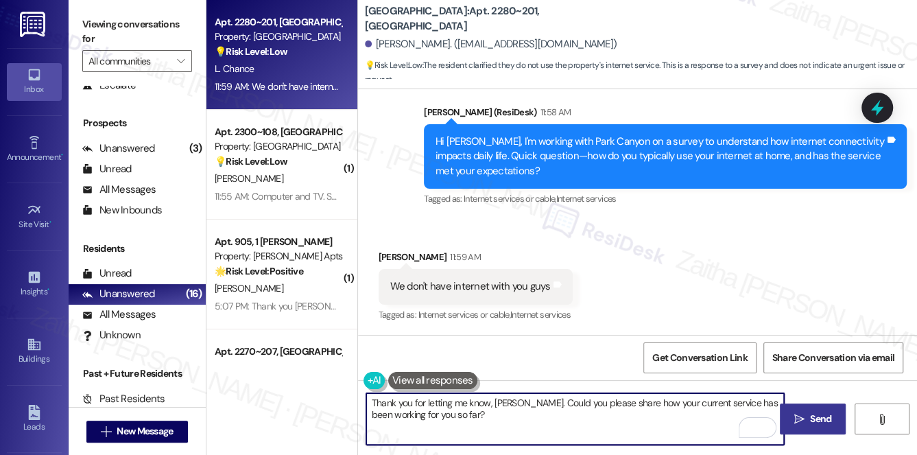
type textarea "Thank you for letting me know, [PERSON_NAME]. Could you please share how your c…"
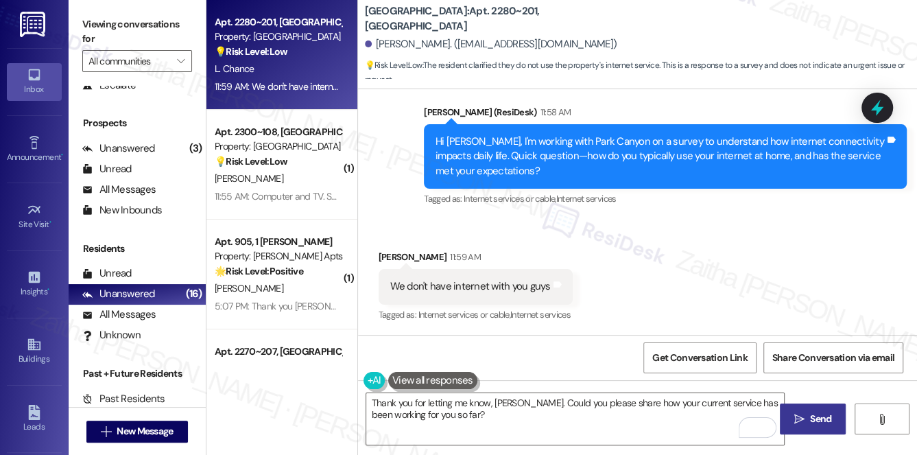
click at [808, 421] on span "Send" at bounding box center [820, 418] width 27 height 14
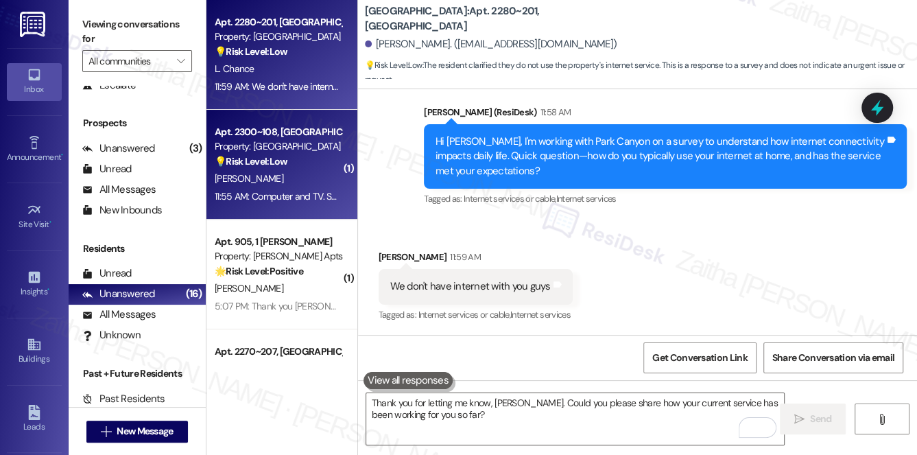
scroll to position [1968, 0]
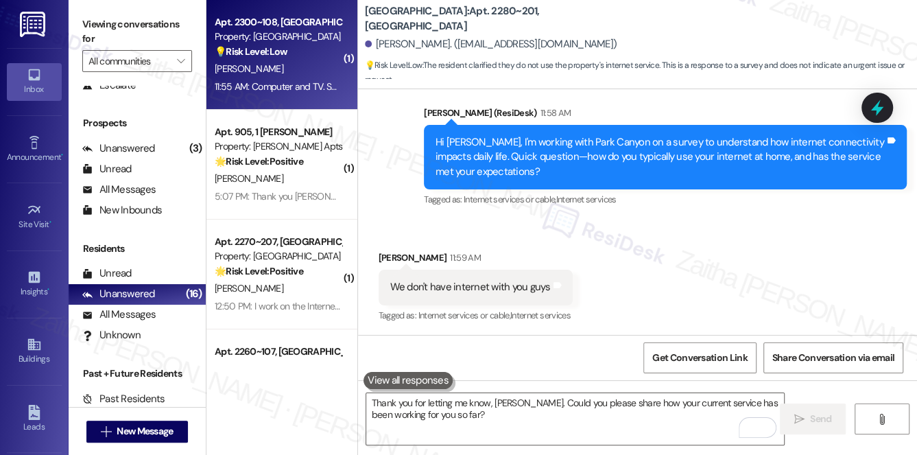
click at [306, 61] on div "[PERSON_NAME]" at bounding box center [278, 68] width 130 height 17
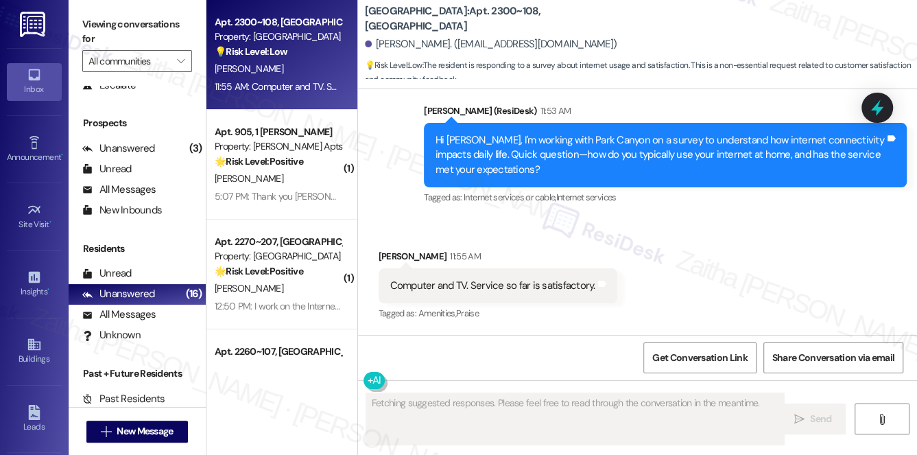
scroll to position [2539, 0]
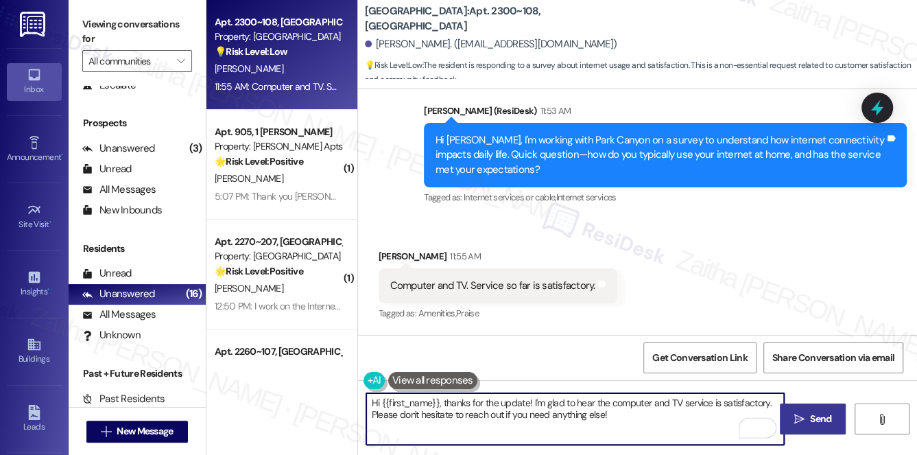
drag, startPoint x: 525, startPoint y: 400, endPoint x: 444, endPoint y: 406, distance: 81.8
click at [444, 406] on textarea "Hi {{first_name}}, thanks for the update! I'm glad to hear the computer and TV …" at bounding box center [575, 418] width 418 height 51
click at [376, 400] on textarea "Hi {{first_name}}! I'm glad to hear the computer and TV service is satisfactory…" at bounding box center [575, 418] width 418 height 51
click at [374, 399] on textarea "Hi {{first_name}}! I'm glad to hear the computer and TV service is satisfactory…" at bounding box center [575, 418] width 418 height 51
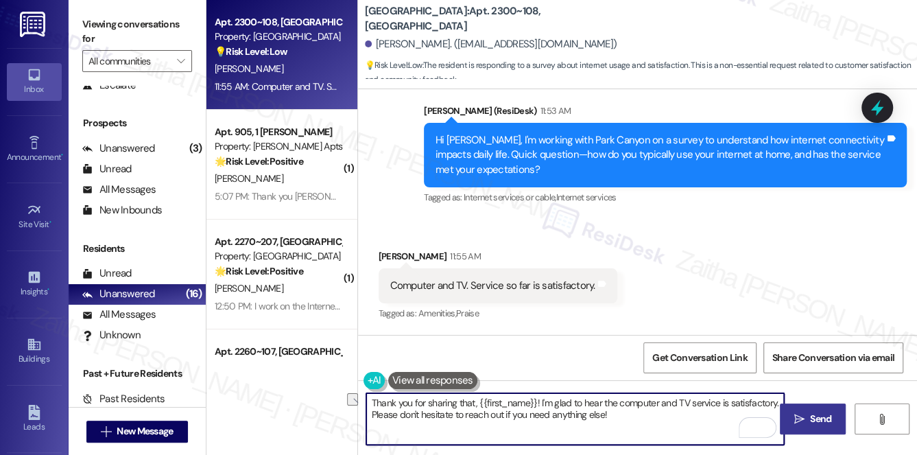
drag, startPoint x: 368, startPoint y: 413, endPoint x: 628, endPoint y: 441, distance: 261.4
click at [628, 441] on textarea "Thank you for sharing that, {{first_name}}! I'm glad to hear the computer and T…" at bounding box center [575, 418] width 418 height 51
paste textarea "Is there anything that would make it even better?"
type textarea "Thank you for sharing that, {{first_name}}! I'm glad to hear the computer and T…"
drag, startPoint x: 369, startPoint y: 402, endPoint x: 592, endPoint y: 427, distance: 224.9
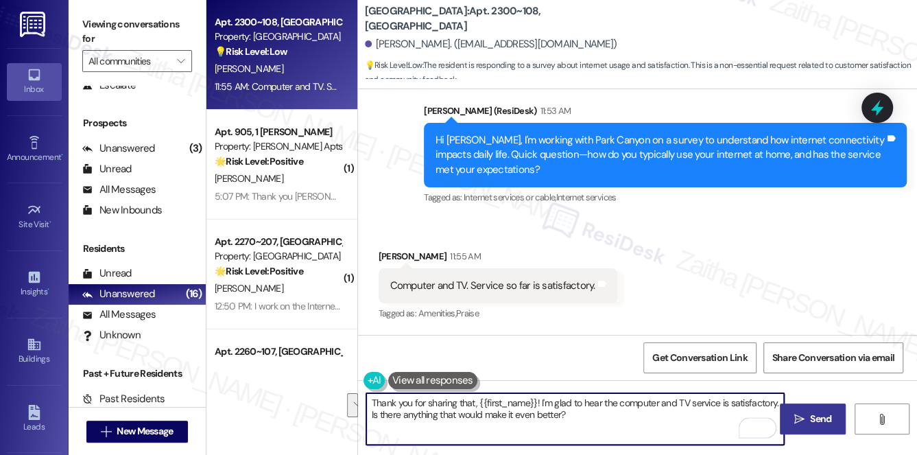
click at [592, 427] on textarea "Thank you for sharing that, {{first_name}}! I'm glad to hear the computer and T…" at bounding box center [575, 418] width 418 height 51
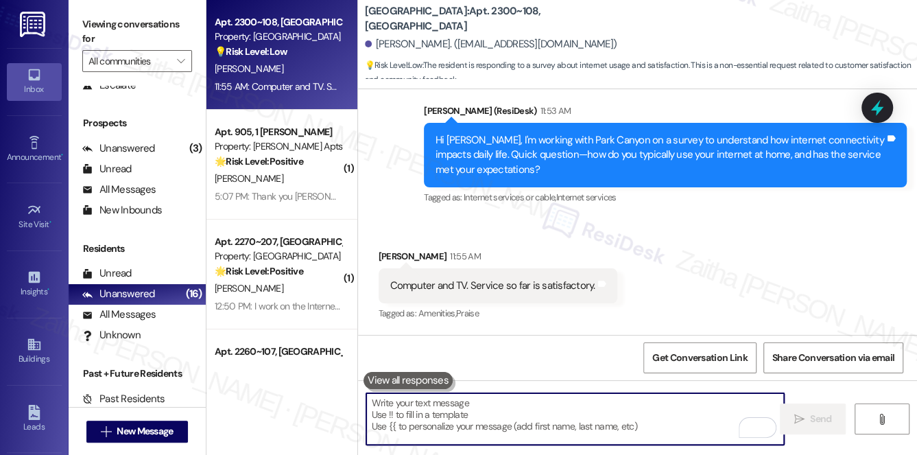
paste textarea "Thank you for sharing that, {{first_name}}! I’m glad to hear the computer and T…"
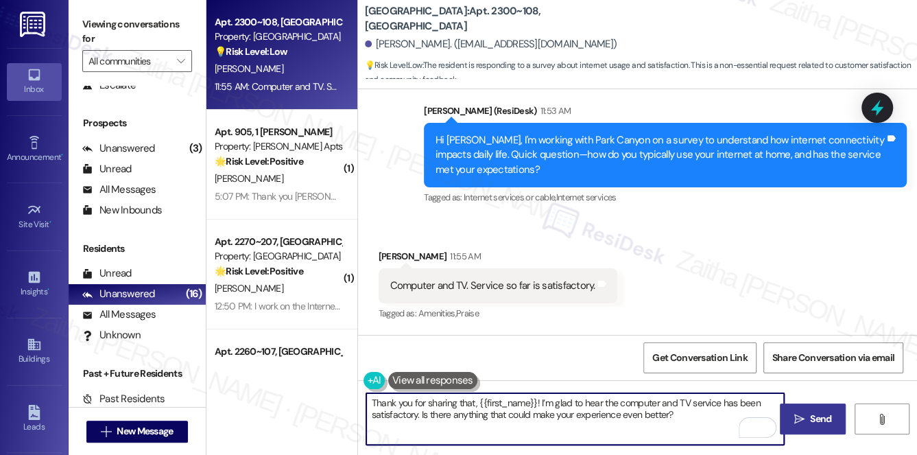
type textarea "Thank you for sharing that, {{first_name}}! I’m glad to hear the computer and T…"
click at [817, 420] on span "Send" at bounding box center [820, 418] width 21 height 14
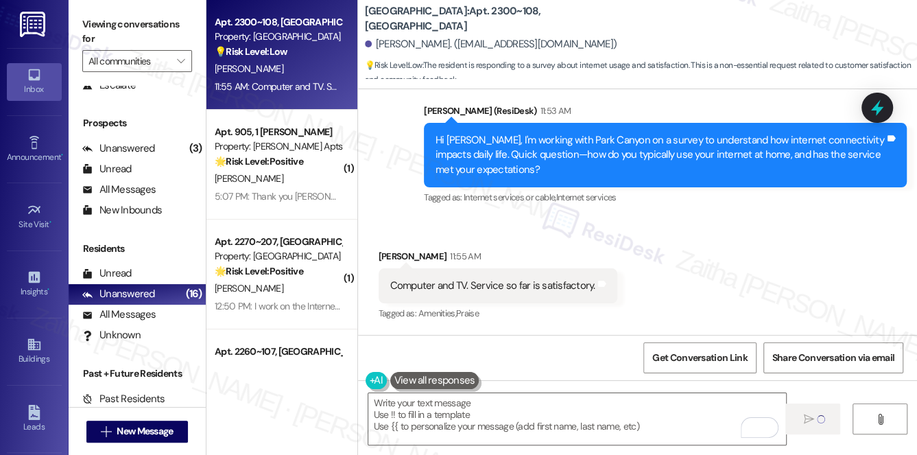
scroll to position [2538, 0]
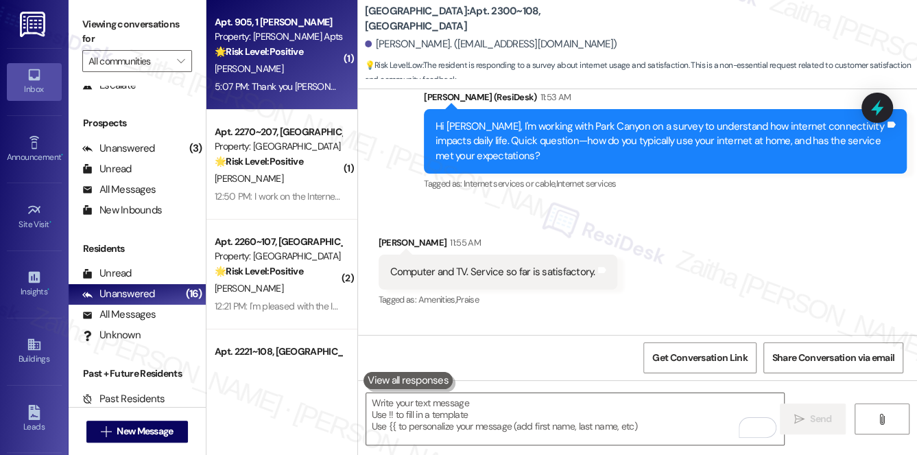
click at [297, 85] on div "5:07 PM: Thank you [PERSON_NAME] much 5:07 PM: Thank you [PERSON_NAME] much" at bounding box center [301, 86] width 173 height 12
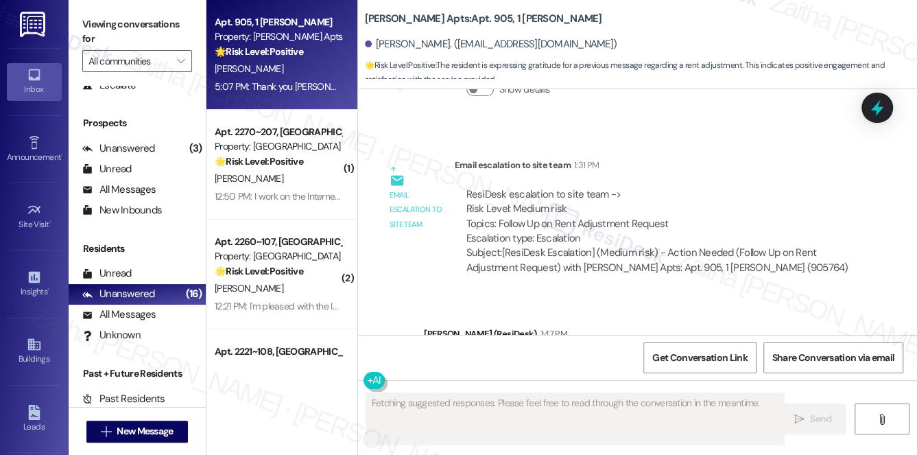
scroll to position [13838, 0]
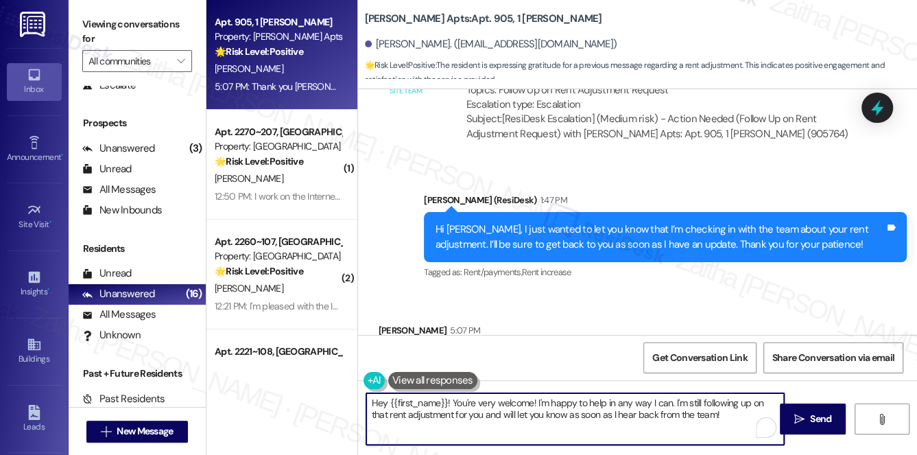
drag, startPoint x: 451, startPoint y: 399, endPoint x: 355, endPoint y: 372, distance: 99.8
click at [354, 398] on div "Apt. 905, 1 [PERSON_NAME] Property: [PERSON_NAME] Apts 🌟 Risk Level: Positive T…" at bounding box center [561, 227] width 710 height 455
drag, startPoint x: 591, startPoint y: 400, endPoint x: 651, endPoint y: 423, distance: 64.7
click at [651, 423] on textarea "You're very welcome! I'm happy to help in any way I can. I'm still following up…" at bounding box center [575, 418] width 418 height 51
click at [652, 423] on textarea "You're very welcome! I'm happy to help in any way I can. I'm still following up…" at bounding box center [575, 418] width 418 height 51
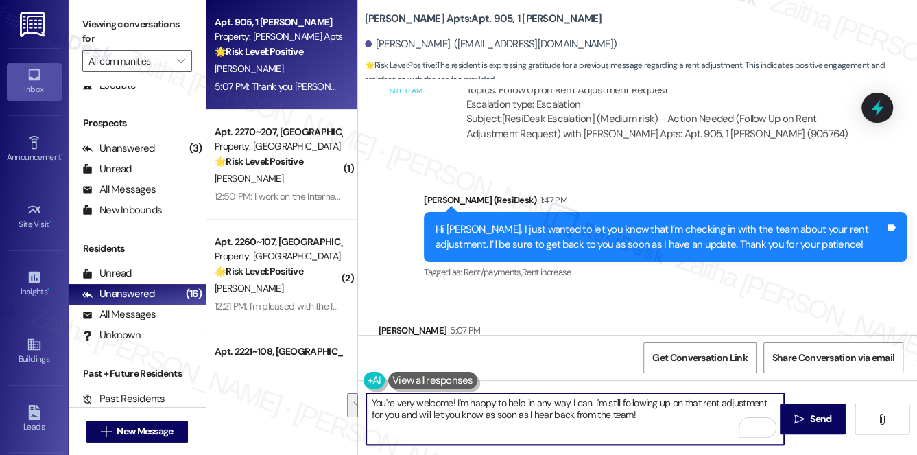
drag, startPoint x: 590, startPoint y: 398, endPoint x: 659, endPoint y: 421, distance: 72.2
click at [660, 423] on textarea "You're very welcome! I'm happy to help in any way I can. I'm still following up…" at bounding box center [575, 418] width 418 height 51
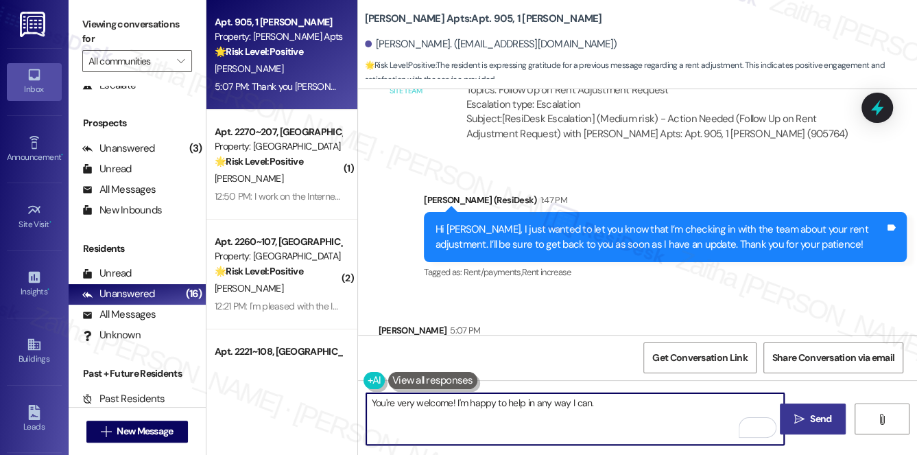
type textarea "You're very welcome! I'm happy to help in any way I can."
click at [818, 412] on span "Send" at bounding box center [820, 418] width 21 height 14
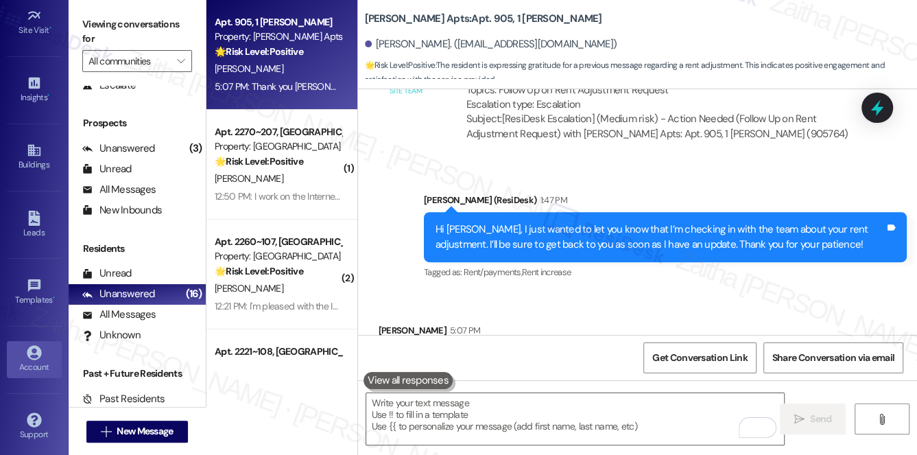
click at [38, 350] on icon at bounding box center [34, 352] width 14 height 14
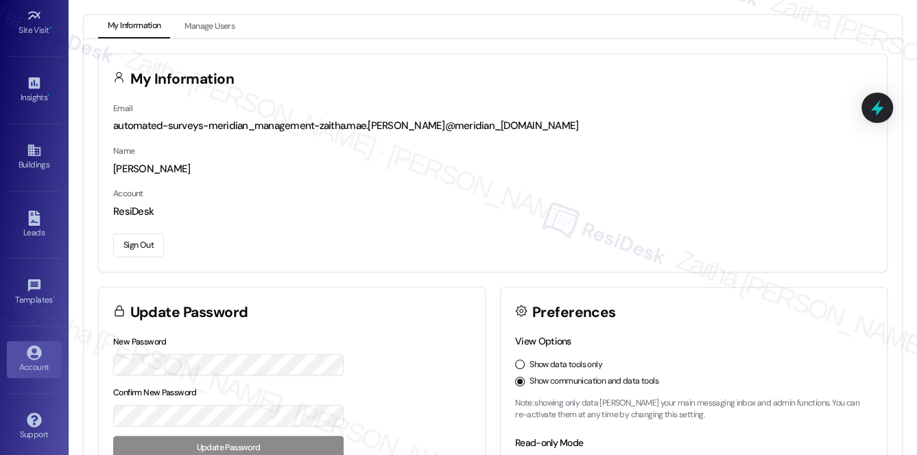
click at [137, 249] on button "Sign Out" at bounding box center [138, 245] width 51 height 24
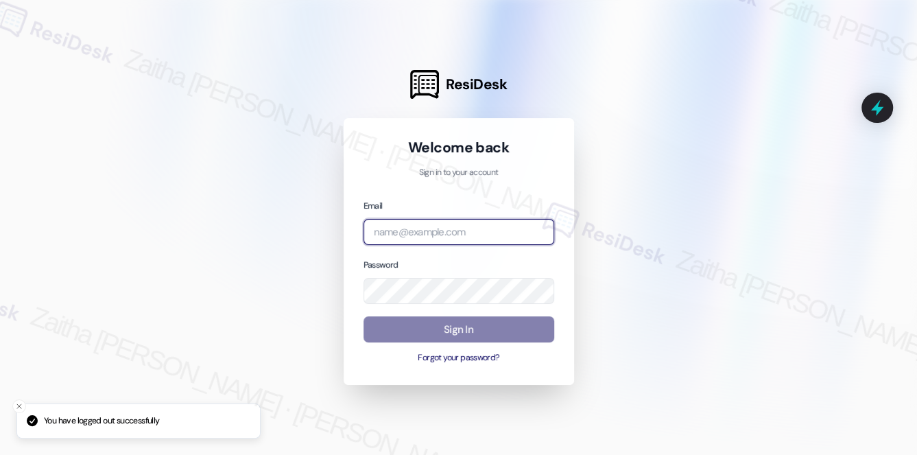
click at [407, 222] on input "email" at bounding box center [458, 232] width 191 height 27
type input "[EMAIL_ADDRESS][PERSON_NAME][DOMAIN_NAME]"
